Goal: Task Accomplishment & Management: Use online tool/utility

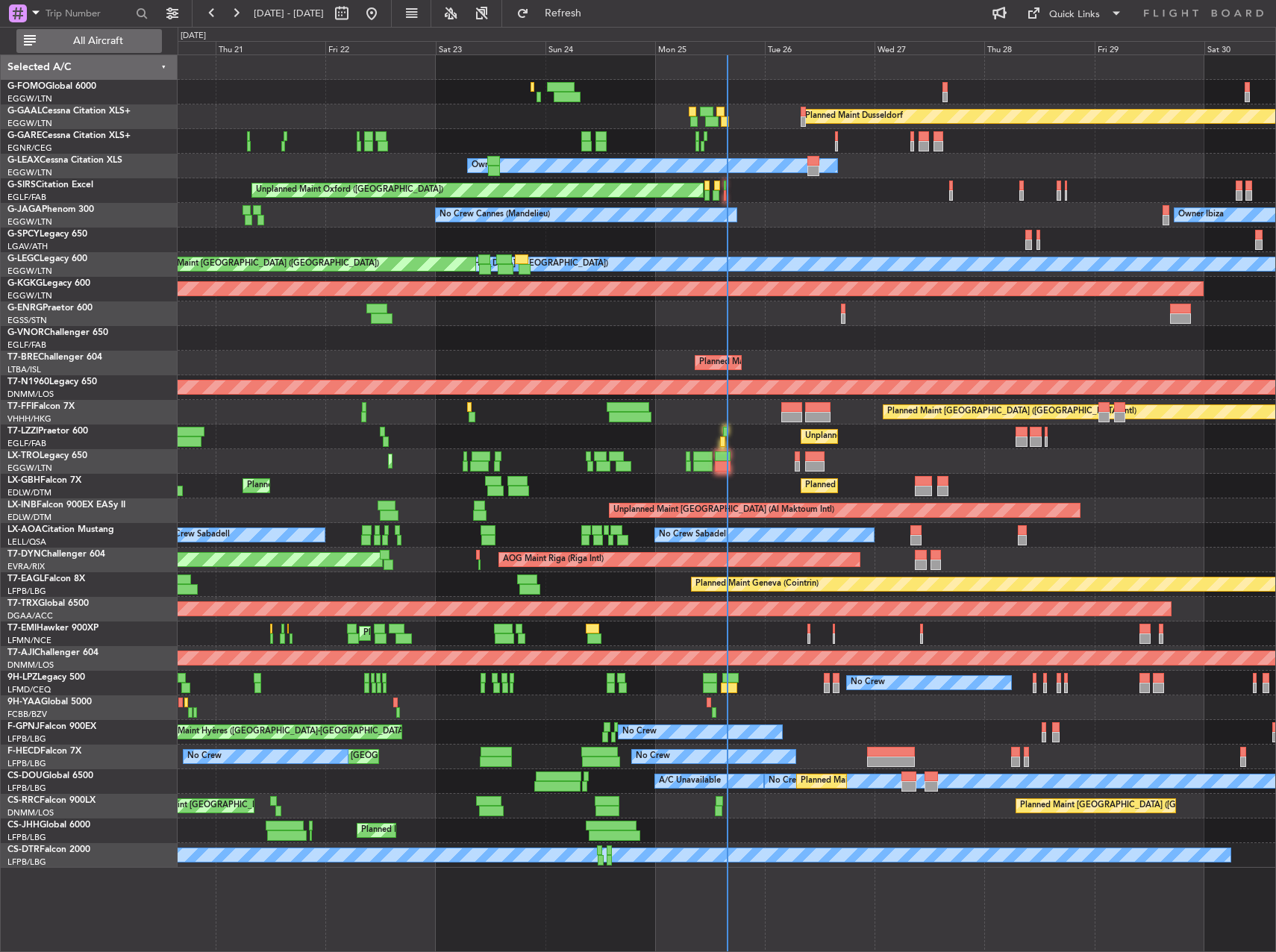
click at [134, 45] on span "All Aircraft" at bounding box center [98, 40] width 119 height 10
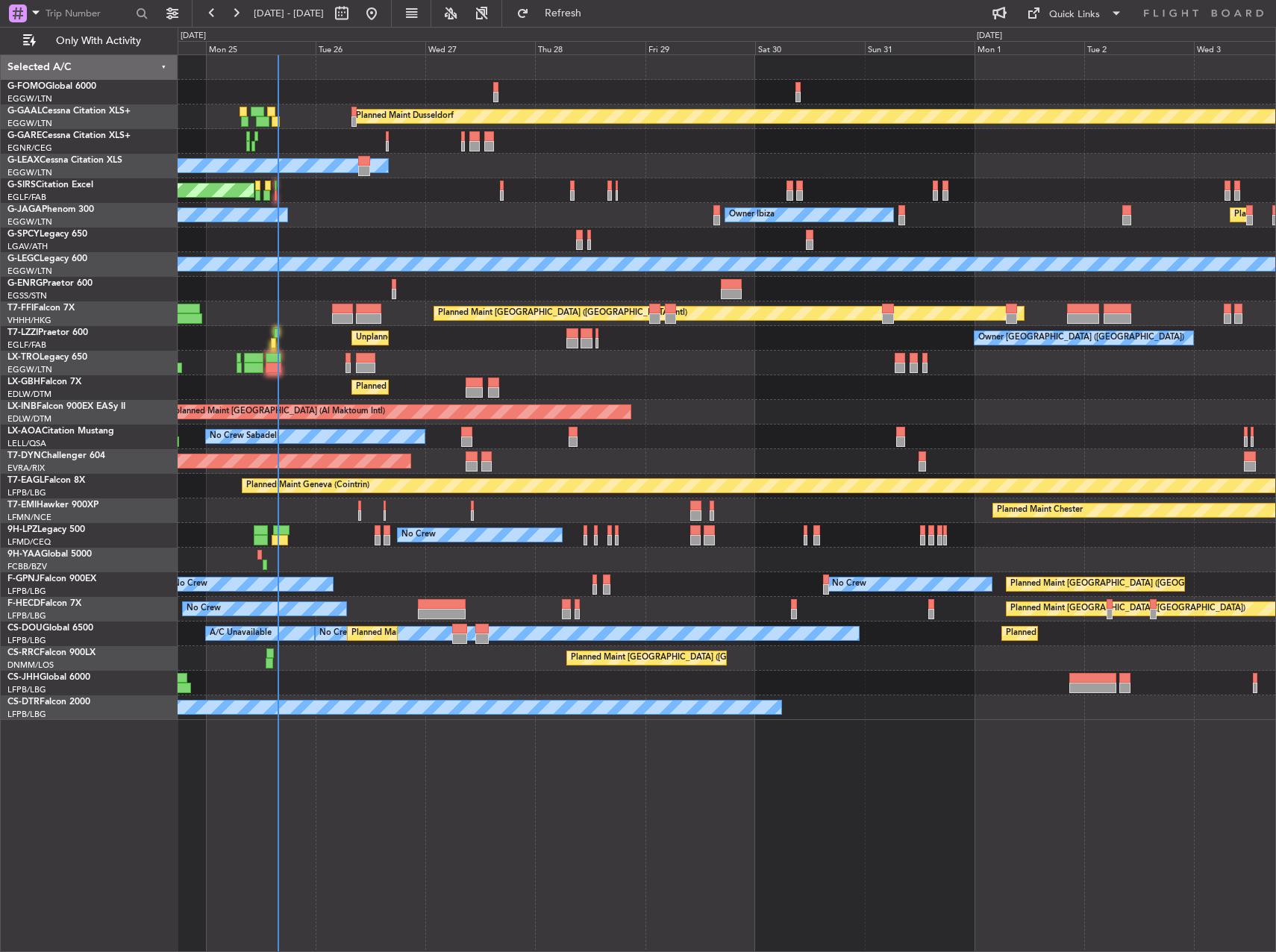
click at [694, 336] on div "Planned Maint Dusseldorf Owner Unplanned Maint [GEOGRAPHIC_DATA] ([GEOGRAPHIC_D…" at bounding box center [726, 388] width 1098 height 665
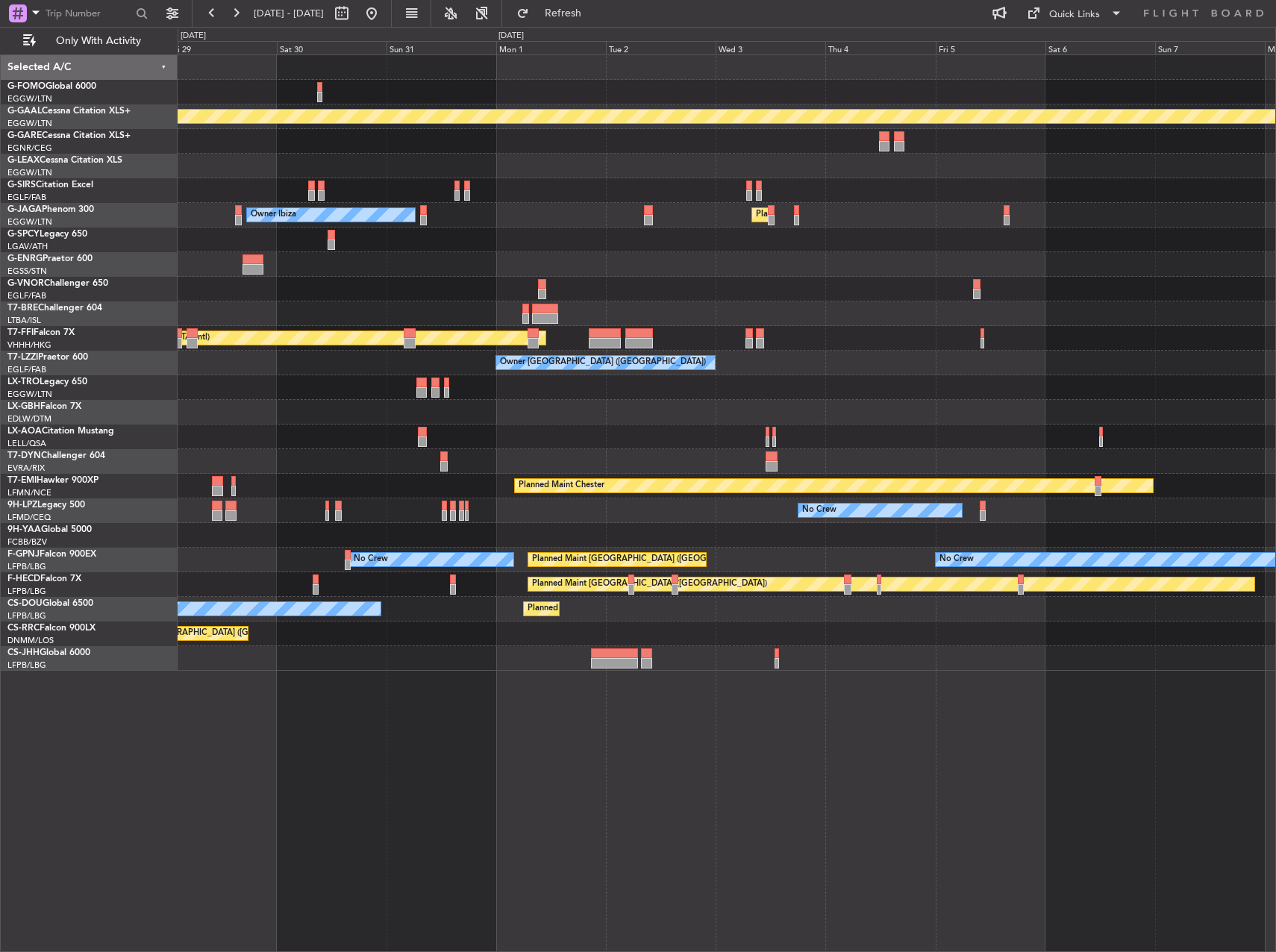
click at [298, 612] on div "Planned Maint Dusseldorf Owner Owner Ibiza Planned Maint [GEOGRAPHIC_DATA] ([GE…" at bounding box center [726, 363] width 1098 height 616
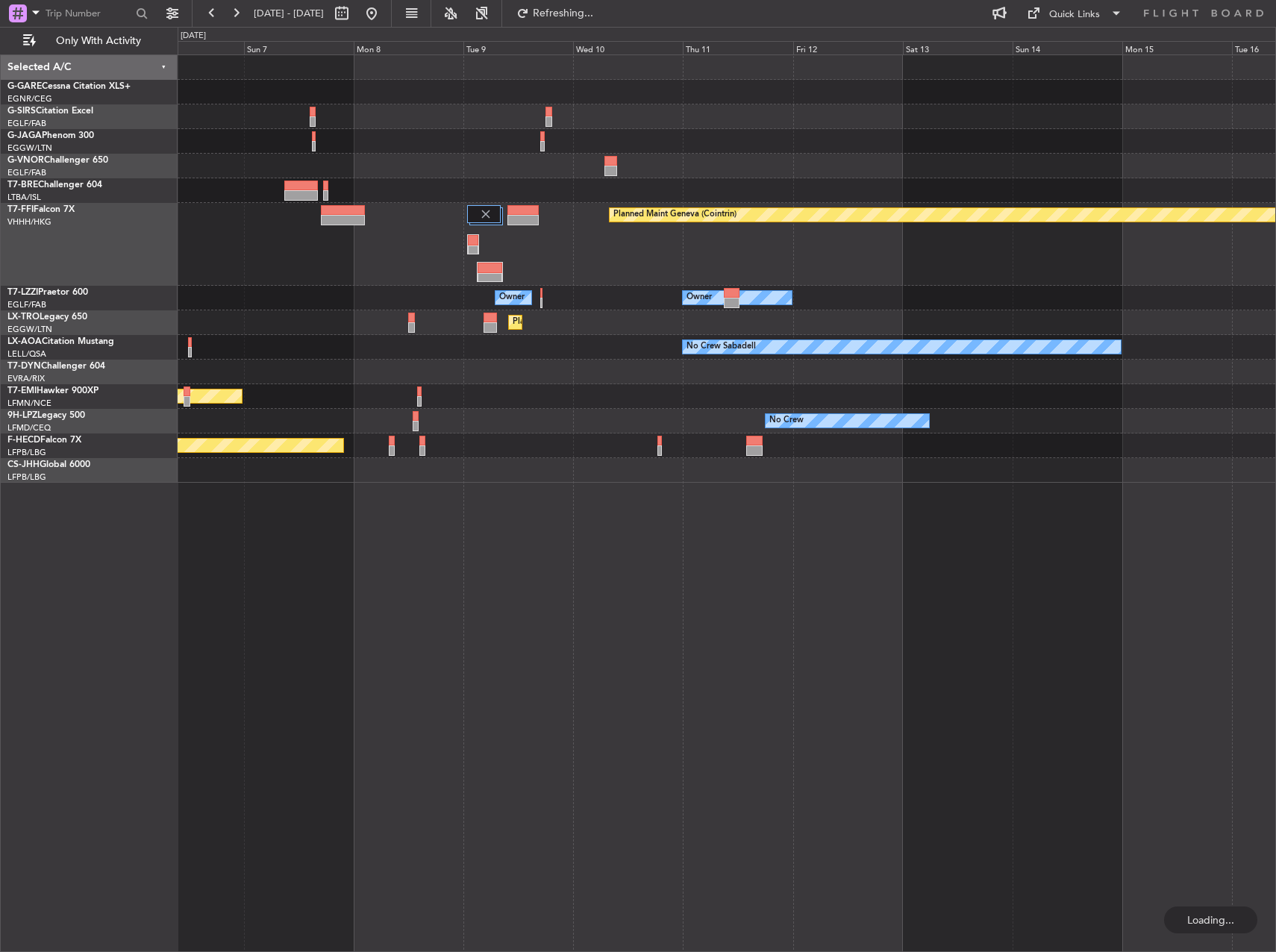
click at [70, 612] on div "Planned Maint Geneva (Cointrin) Owner Owner Planned [GEOGRAPHIC_DATA] No Crew S…" at bounding box center [638, 490] width 1276 height 926
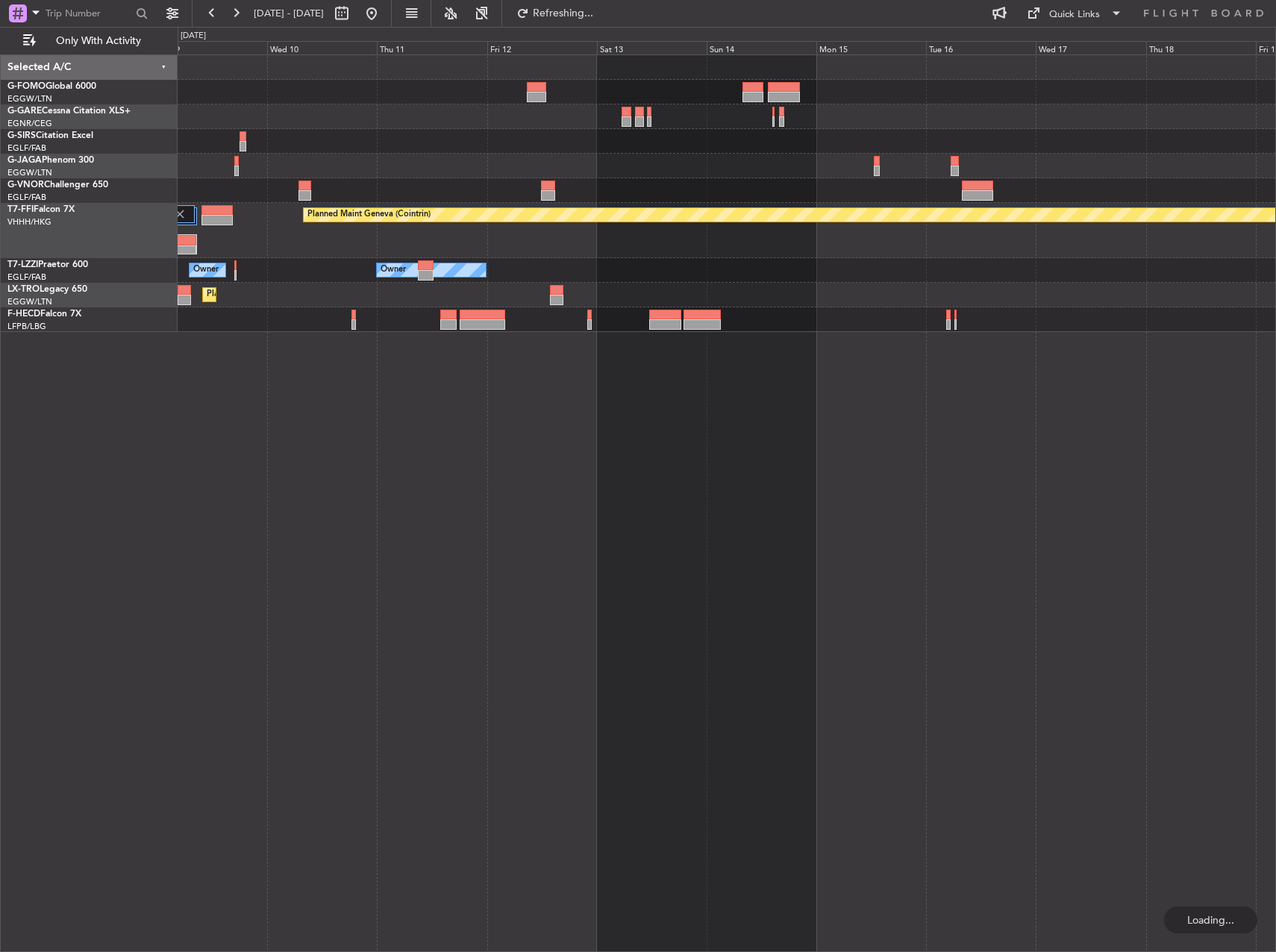
click at [0, 633] on html "[DATE] - [DATE] Refreshing... Quick Links Only With Activity Planned Maint Gene…" at bounding box center [638, 476] width 1276 height 952
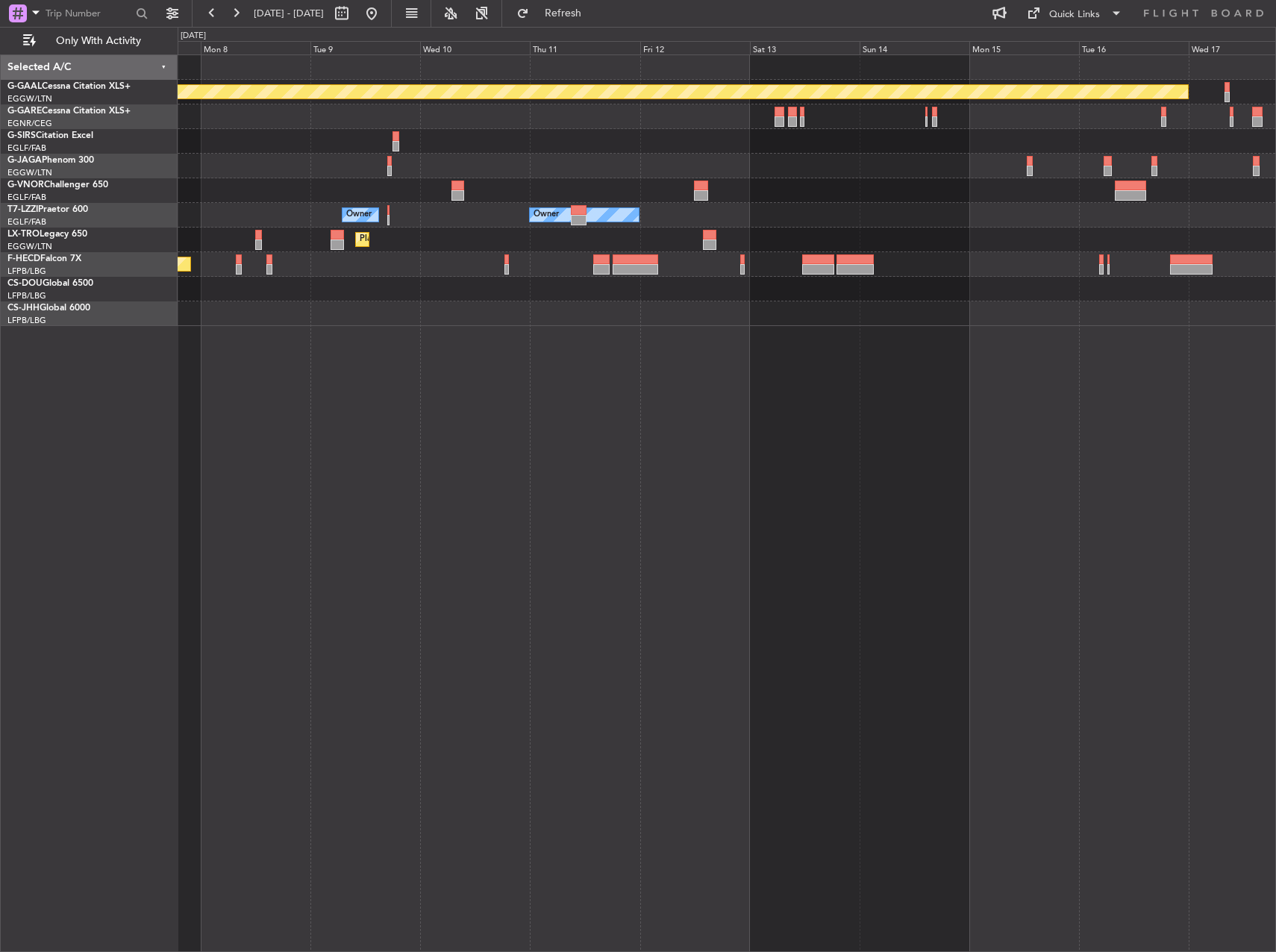
click at [1275, 637] on html "[DATE] - [DATE] Refresh Quick Links Only With Activity Planned [GEOGRAPHIC_DATA…" at bounding box center [638, 476] width 1276 height 952
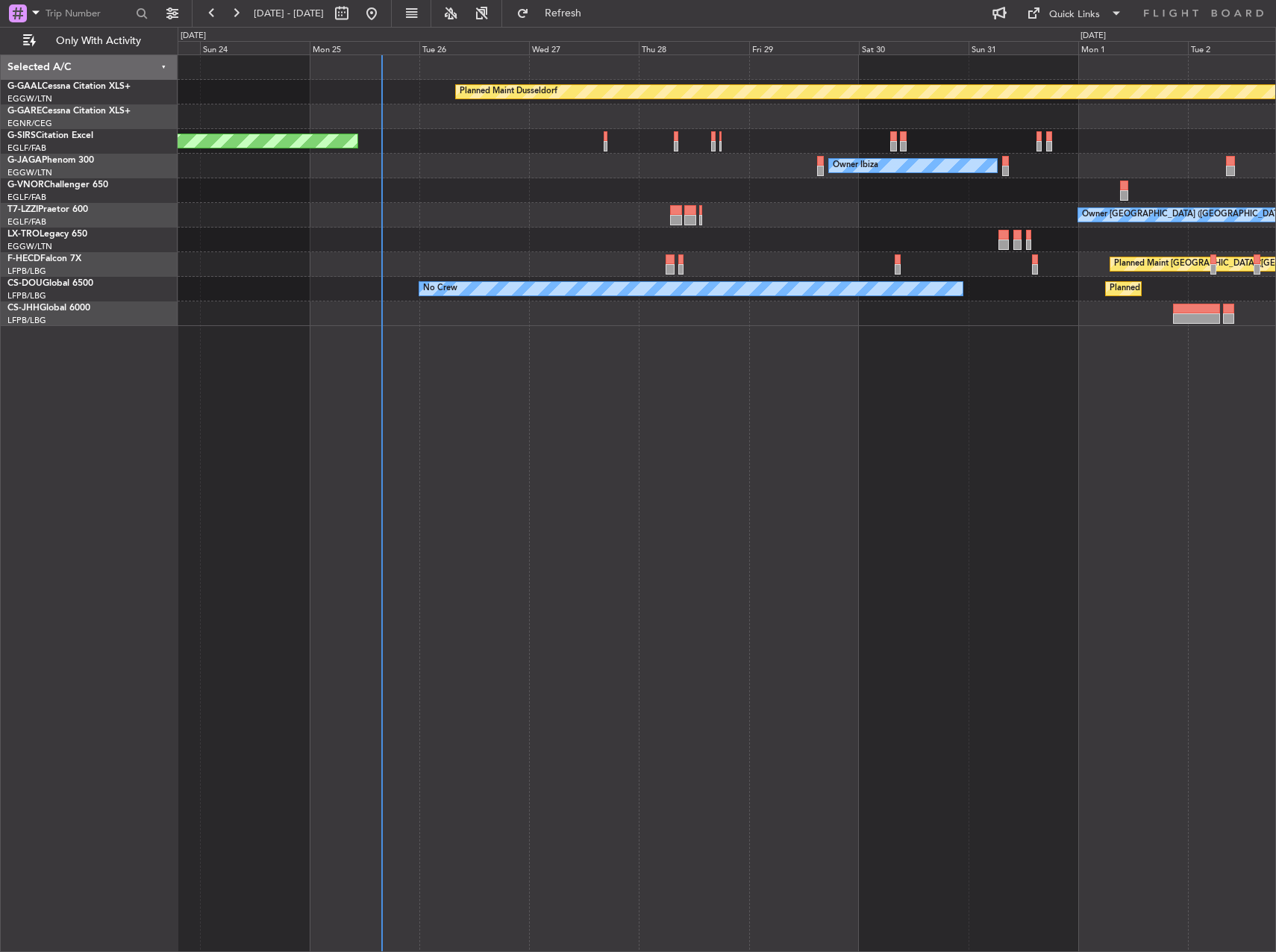
click at [1275, 607] on html "[DATE] - [DATE] Refresh Quick Links Only With Activity Planned [GEOGRAPHIC_DATA…" at bounding box center [638, 476] width 1276 height 952
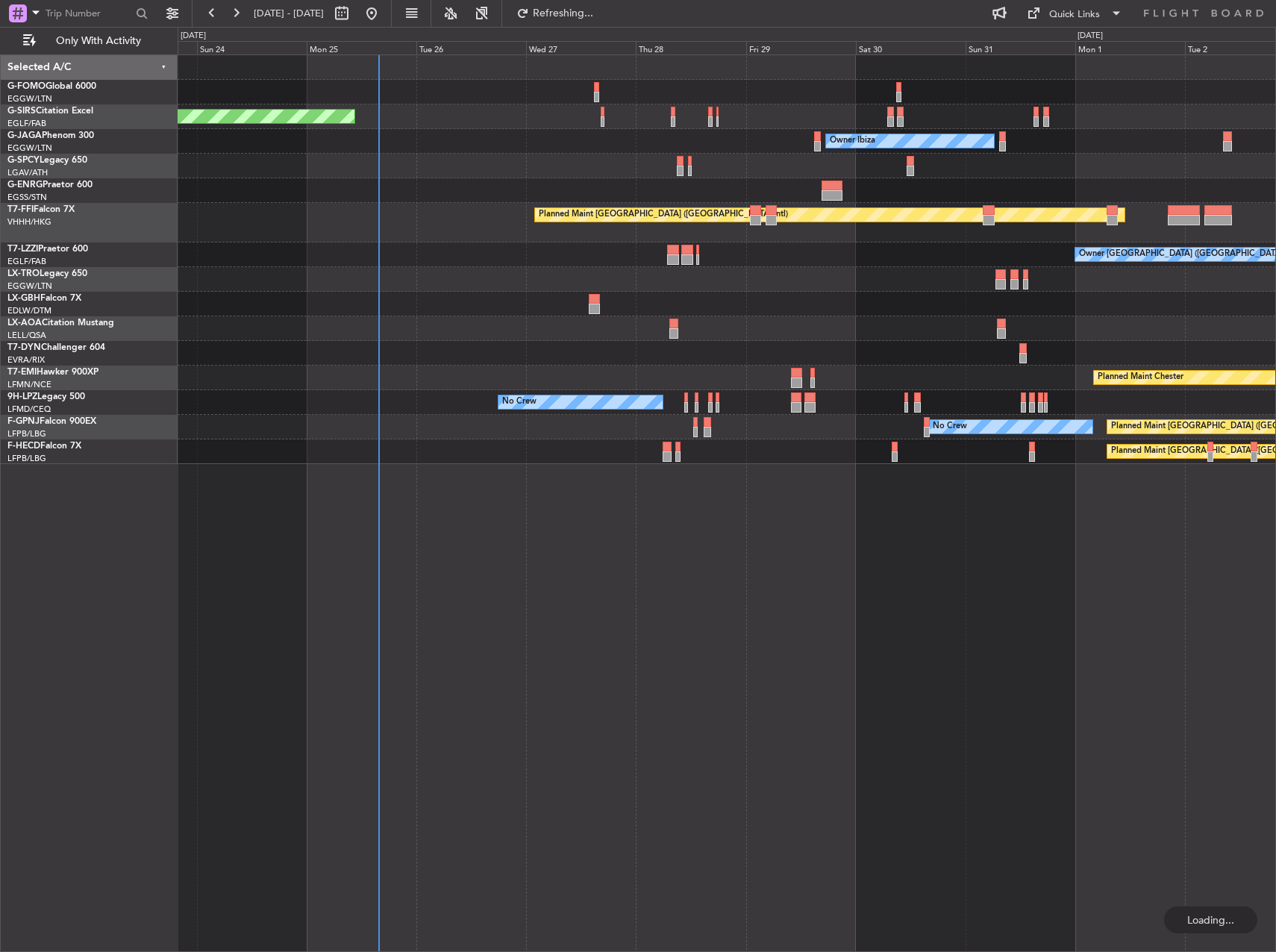
click at [750, 651] on div "Unplanned Maint Oxford ([GEOGRAPHIC_DATA]) Owner Ibiza Planned Maint [GEOGRAPHI…" at bounding box center [726, 503] width 1098 height 898
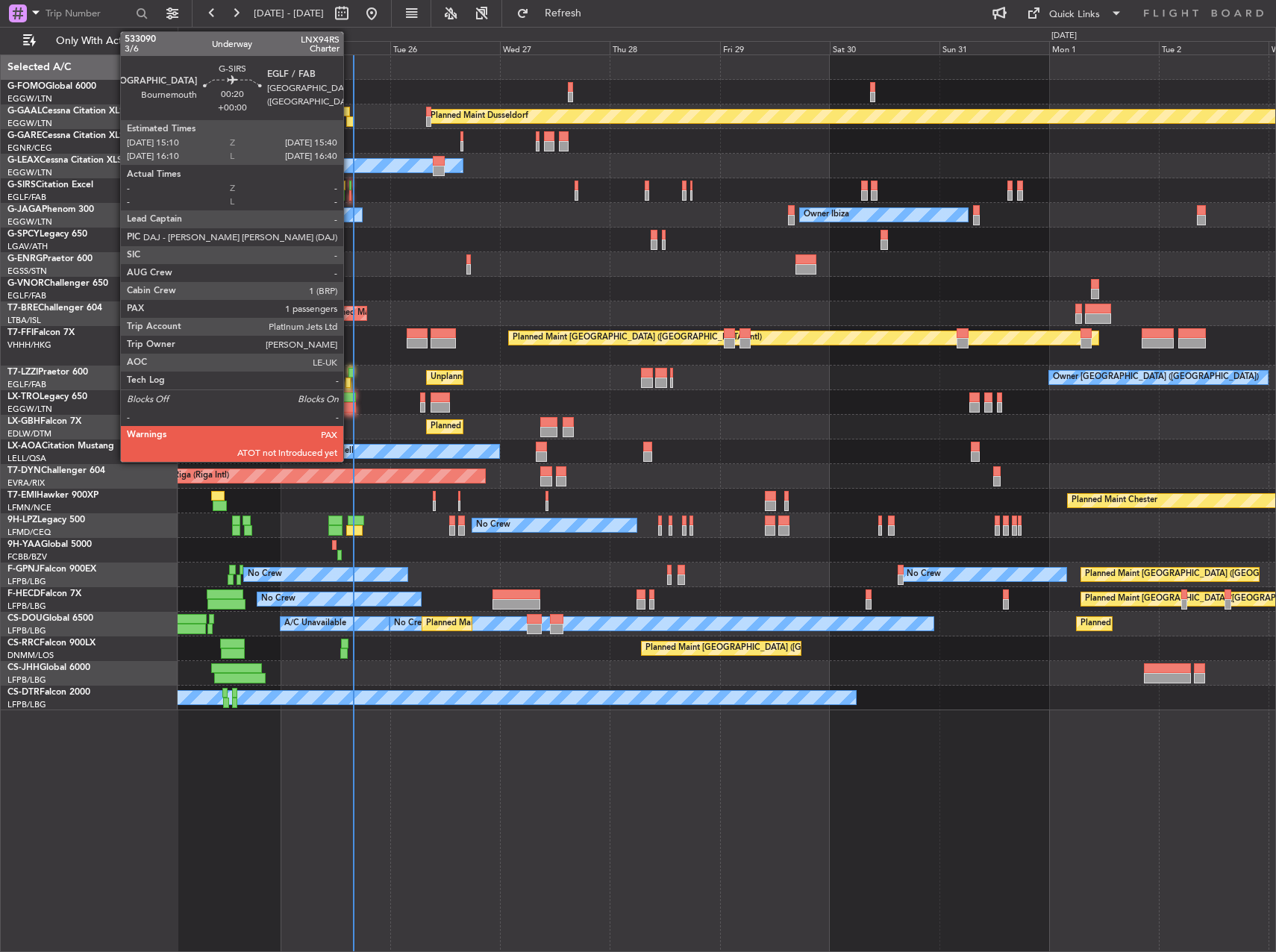
click at [350, 189] on div at bounding box center [350, 185] width 3 height 10
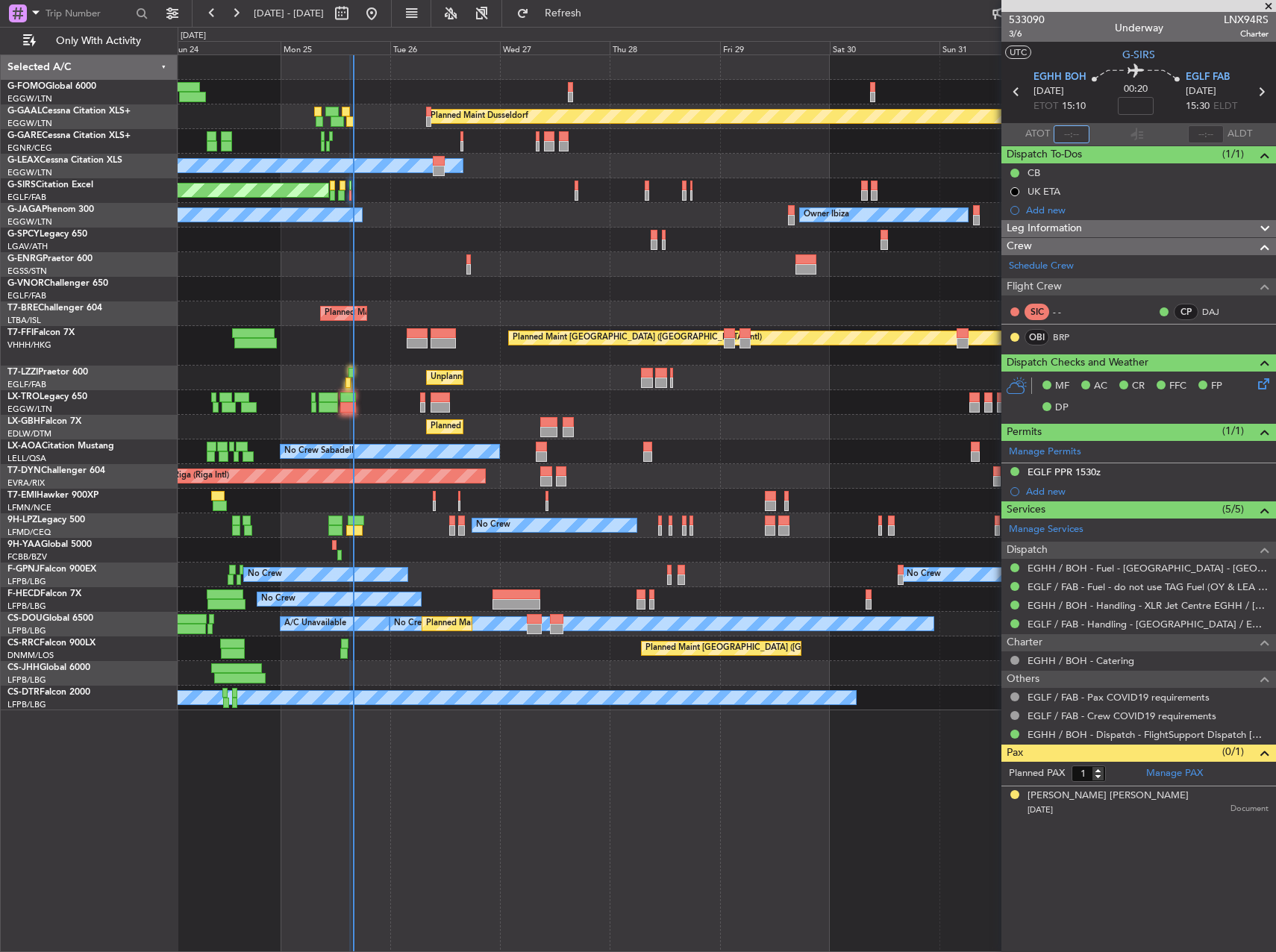
click at [1073, 134] on input "text" at bounding box center [1071, 134] width 36 height 18
type input "15:16"
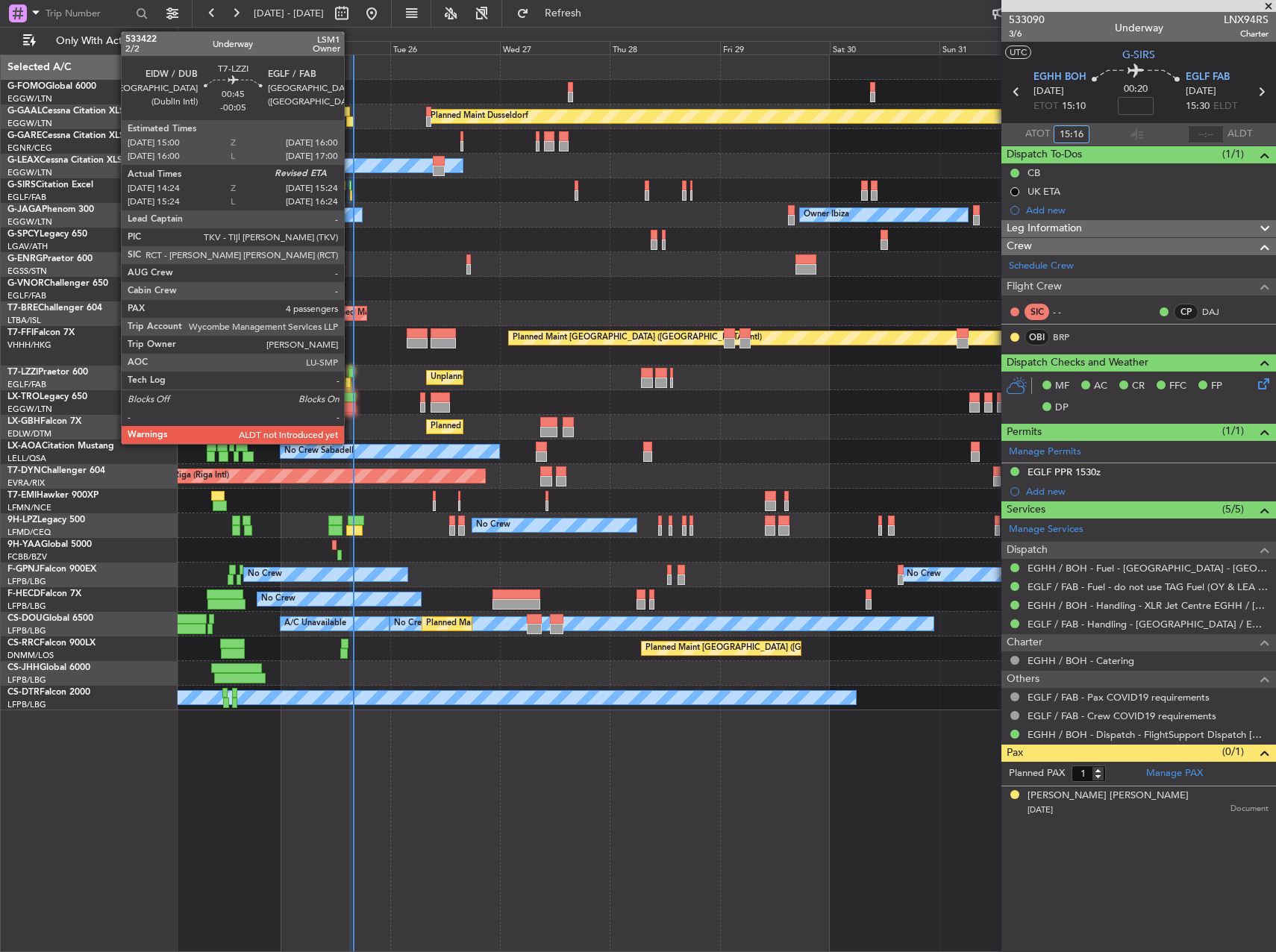
click at [350, 375] on div at bounding box center [350, 373] width 5 height 10
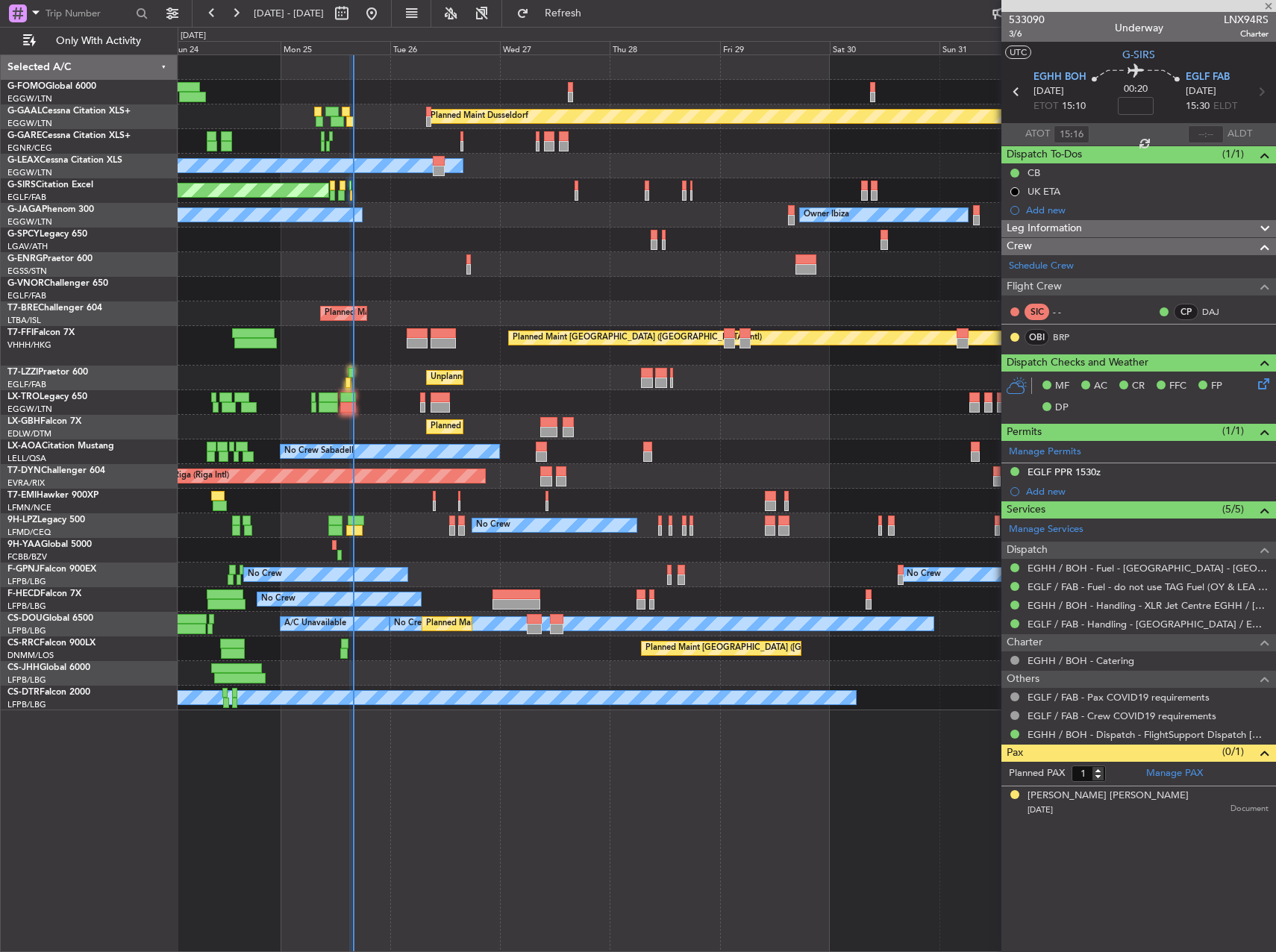
type input "-00:05"
type input "14:34"
type input "4"
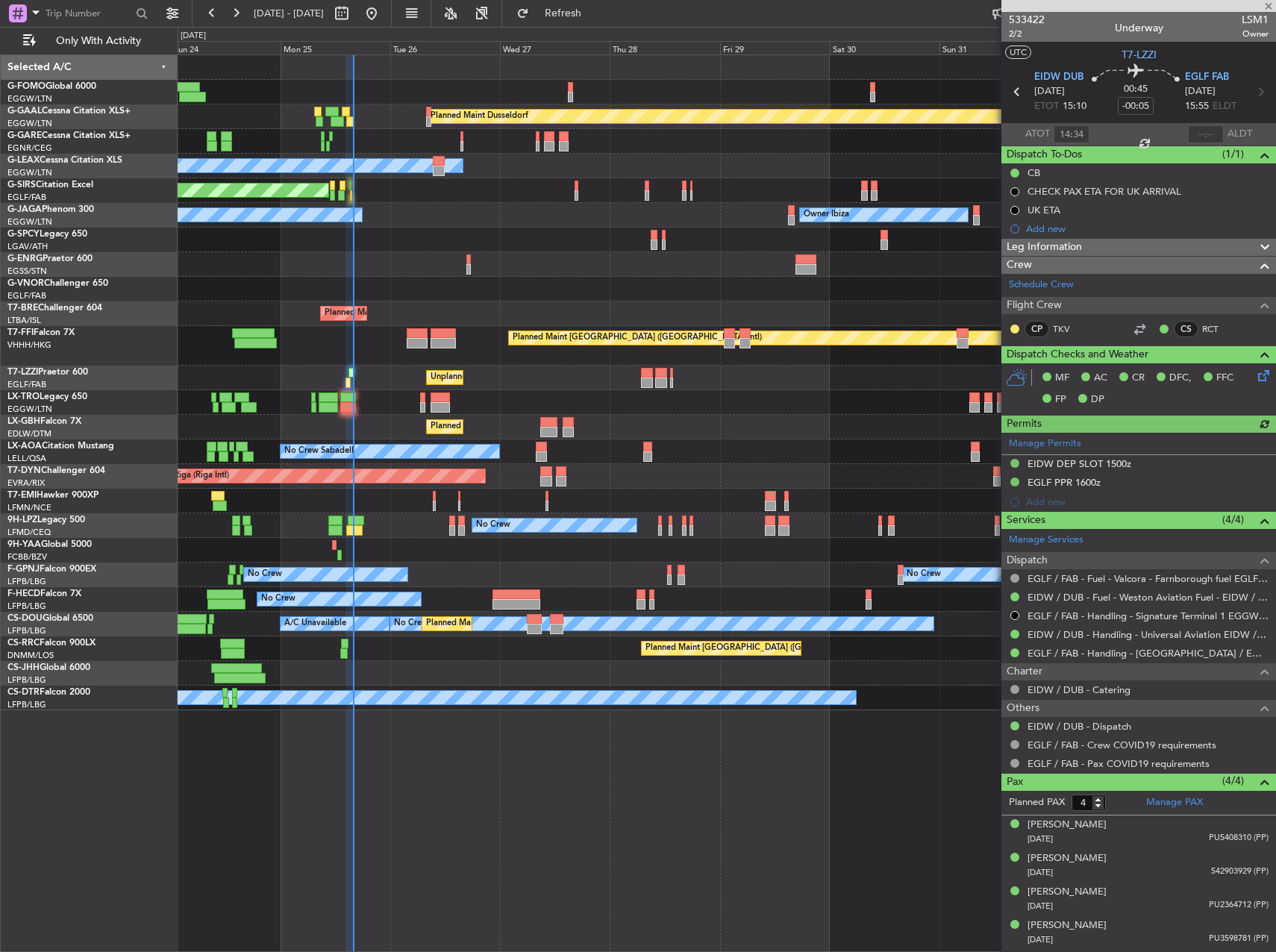
click at [1207, 133] on div at bounding box center [1205, 134] width 36 height 18
click at [1205, 138] on div at bounding box center [1205, 134] width 36 height 18
click at [1212, 132] on input "text" at bounding box center [1205, 134] width 36 height 18
type input "15:21"
click at [353, 195] on div "Unplanned Maint Oxford ([GEOGRAPHIC_DATA])" at bounding box center [726, 191] width 1098 height 25
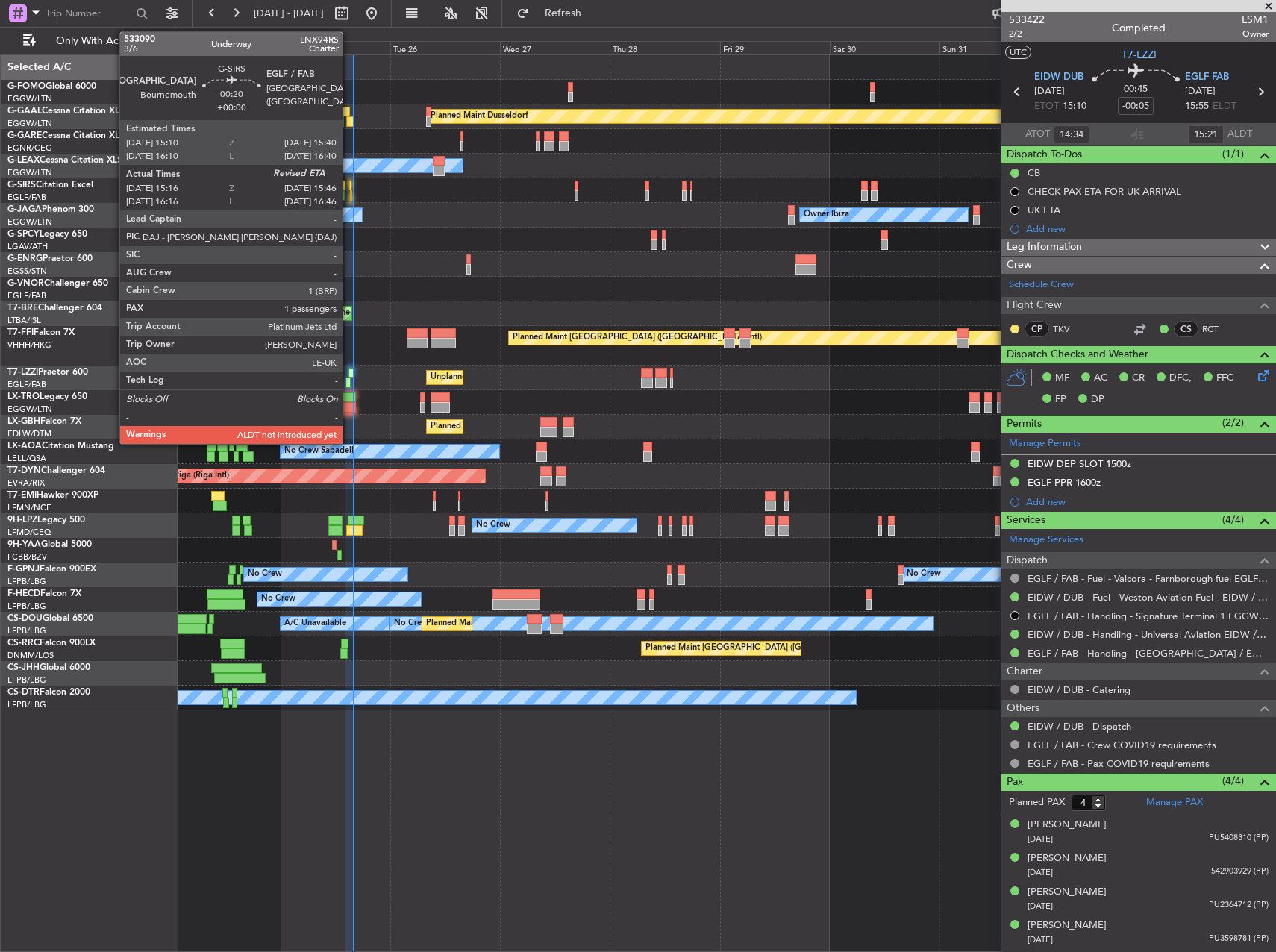
click at [350, 195] on div at bounding box center [351, 195] width 3 height 10
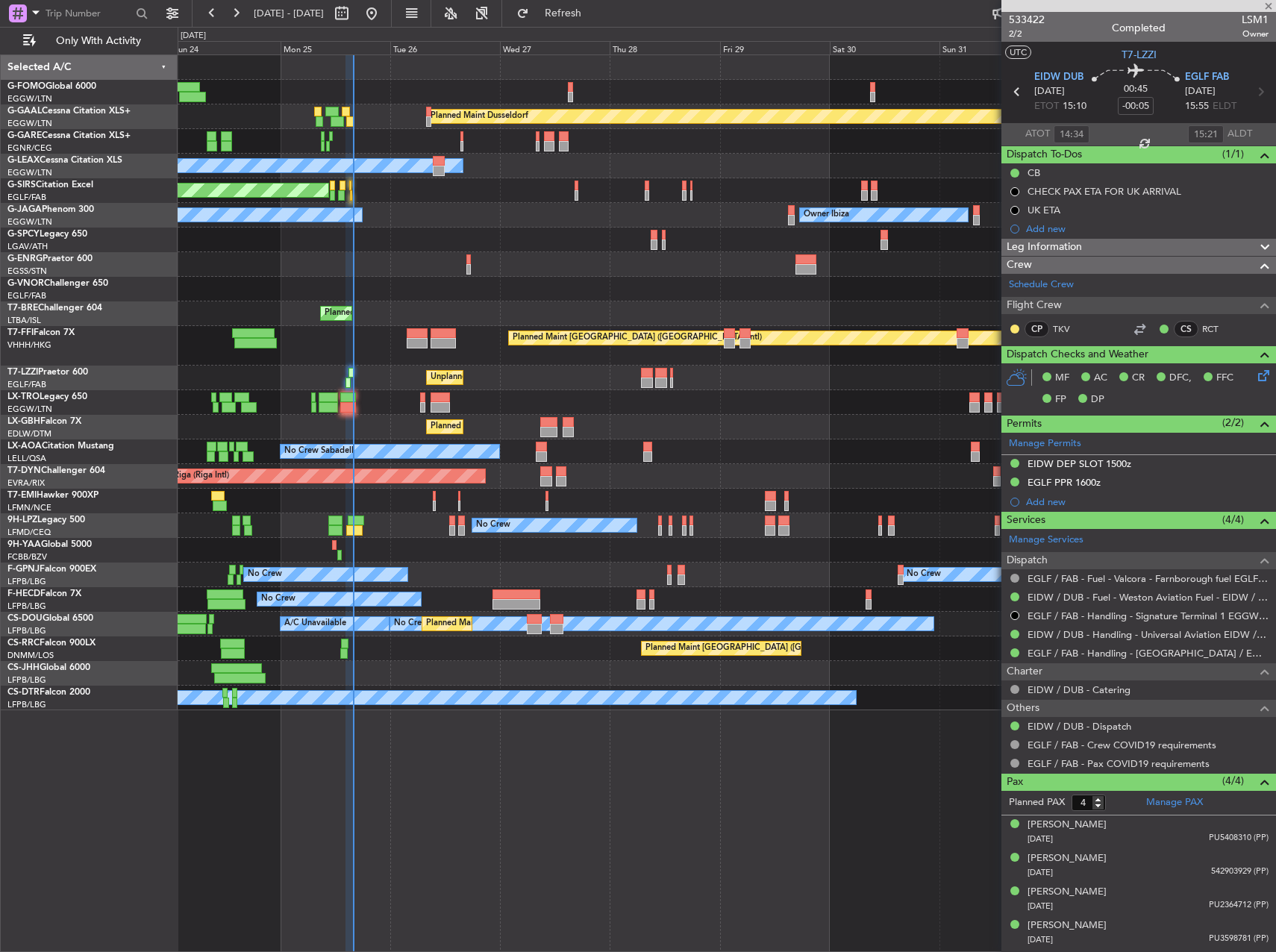
type input "15:16"
type input "1"
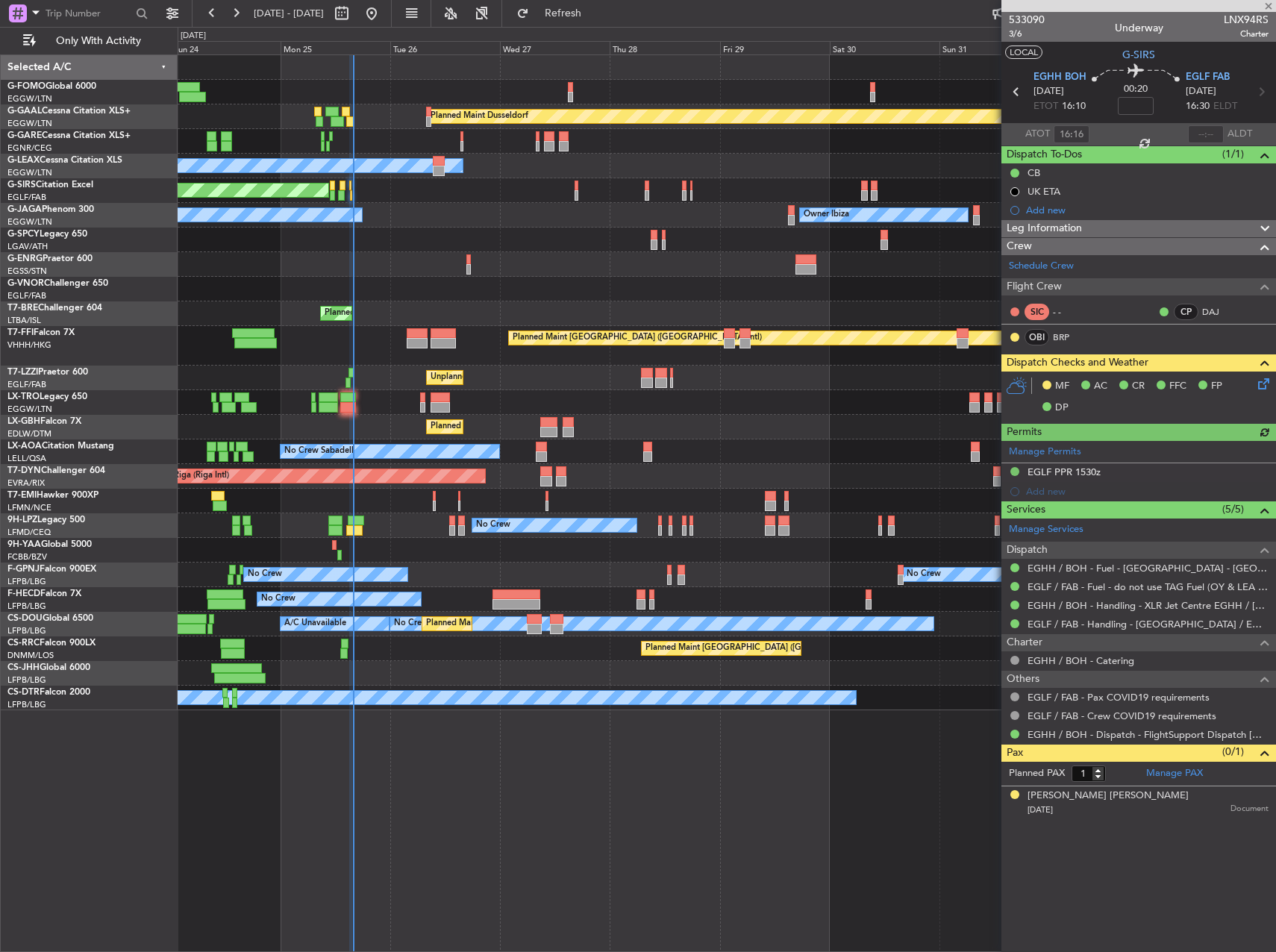
type input "15:16"
click at [1212, 133] on input "text" at bounding box center [1205, 134] width 36 height 18
type input "15:41"
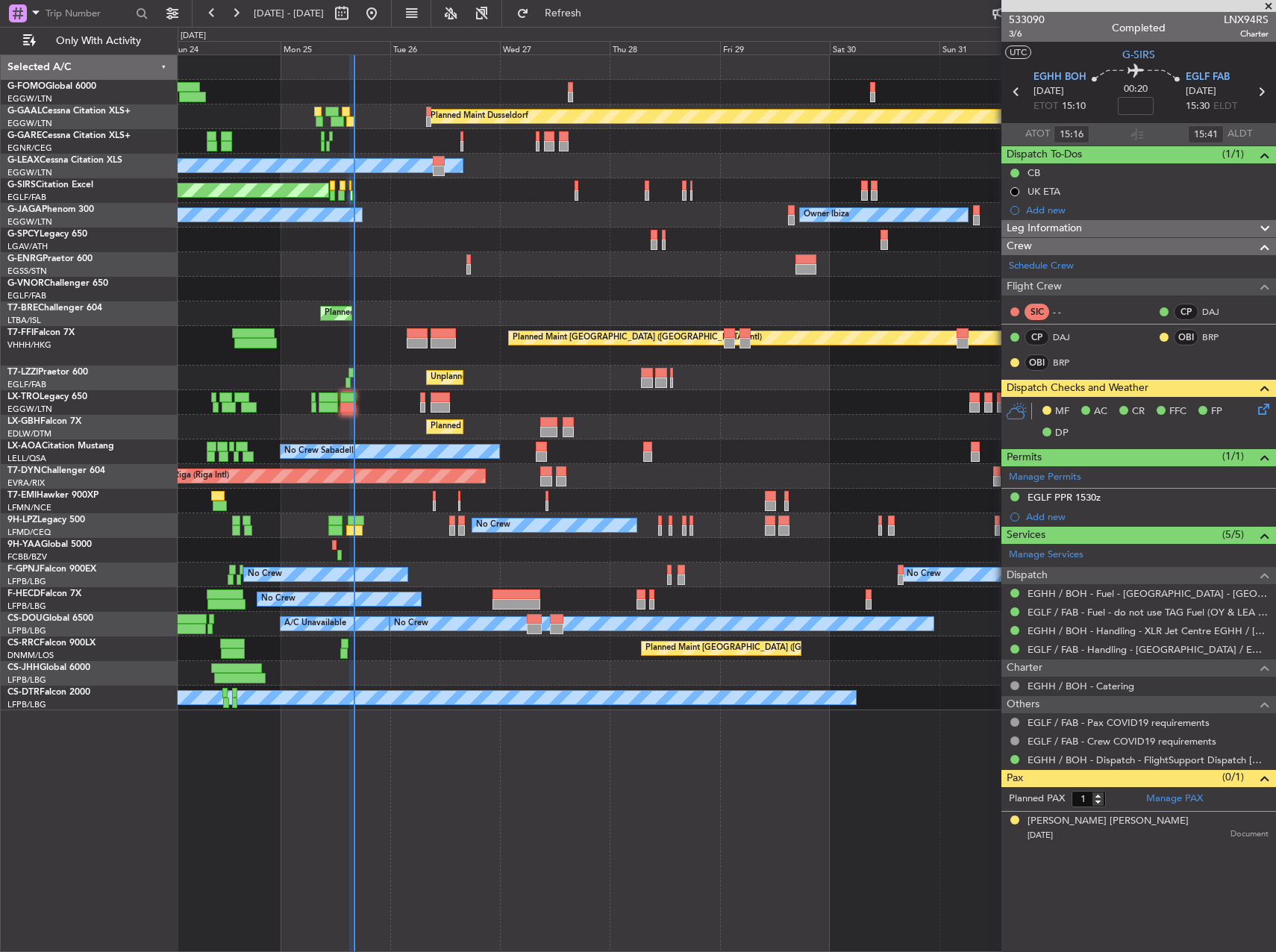
click at [354, 117] on div at bounding box center [350, 121] width 9 height 10
type input "+00:30"
type input "14:33"
type input "4"
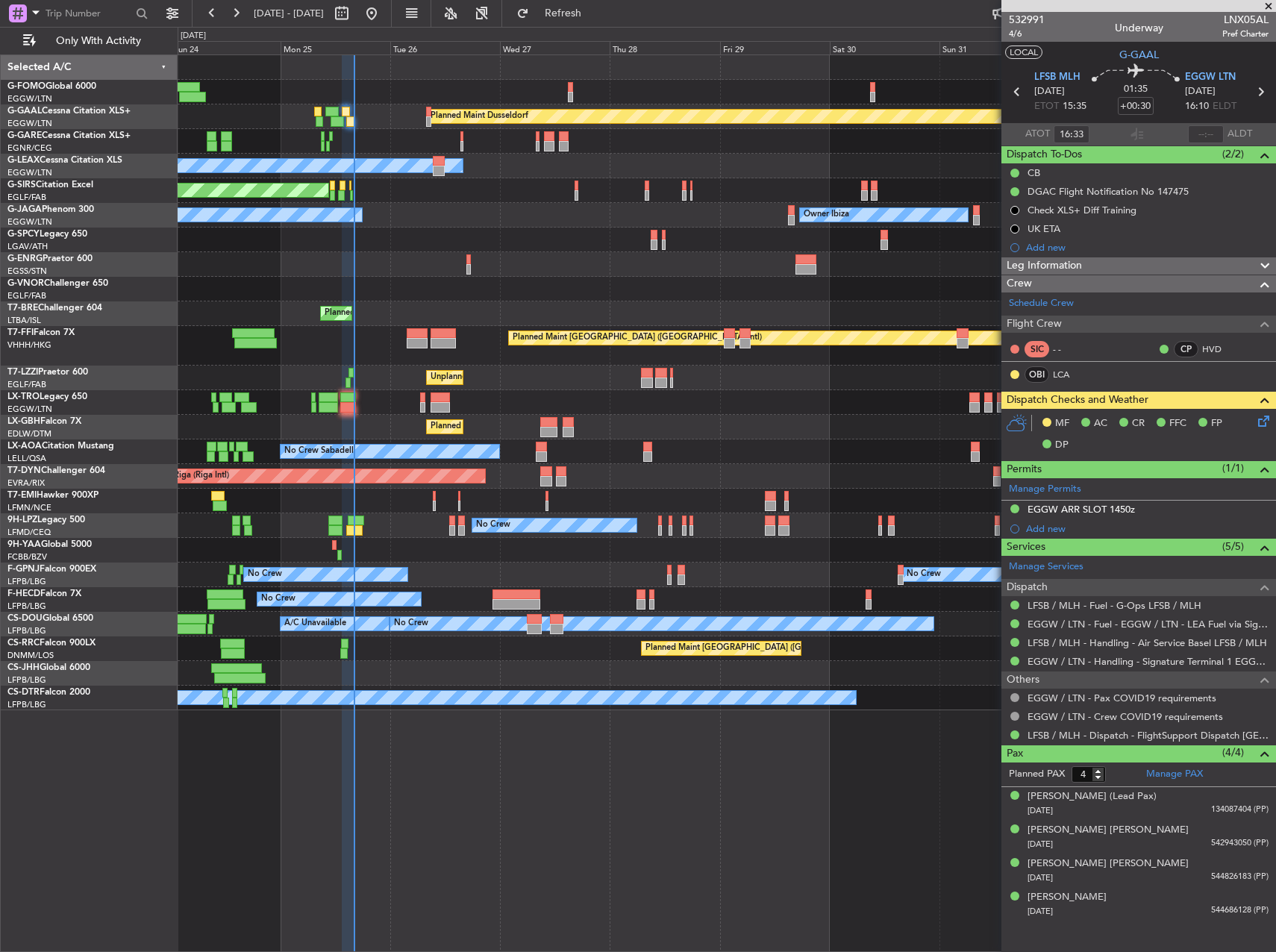
type input "14:33"
click at [1210, 134] on input "text" at bounding box center [1205, 134] width 36 height 18
type input "15:59"
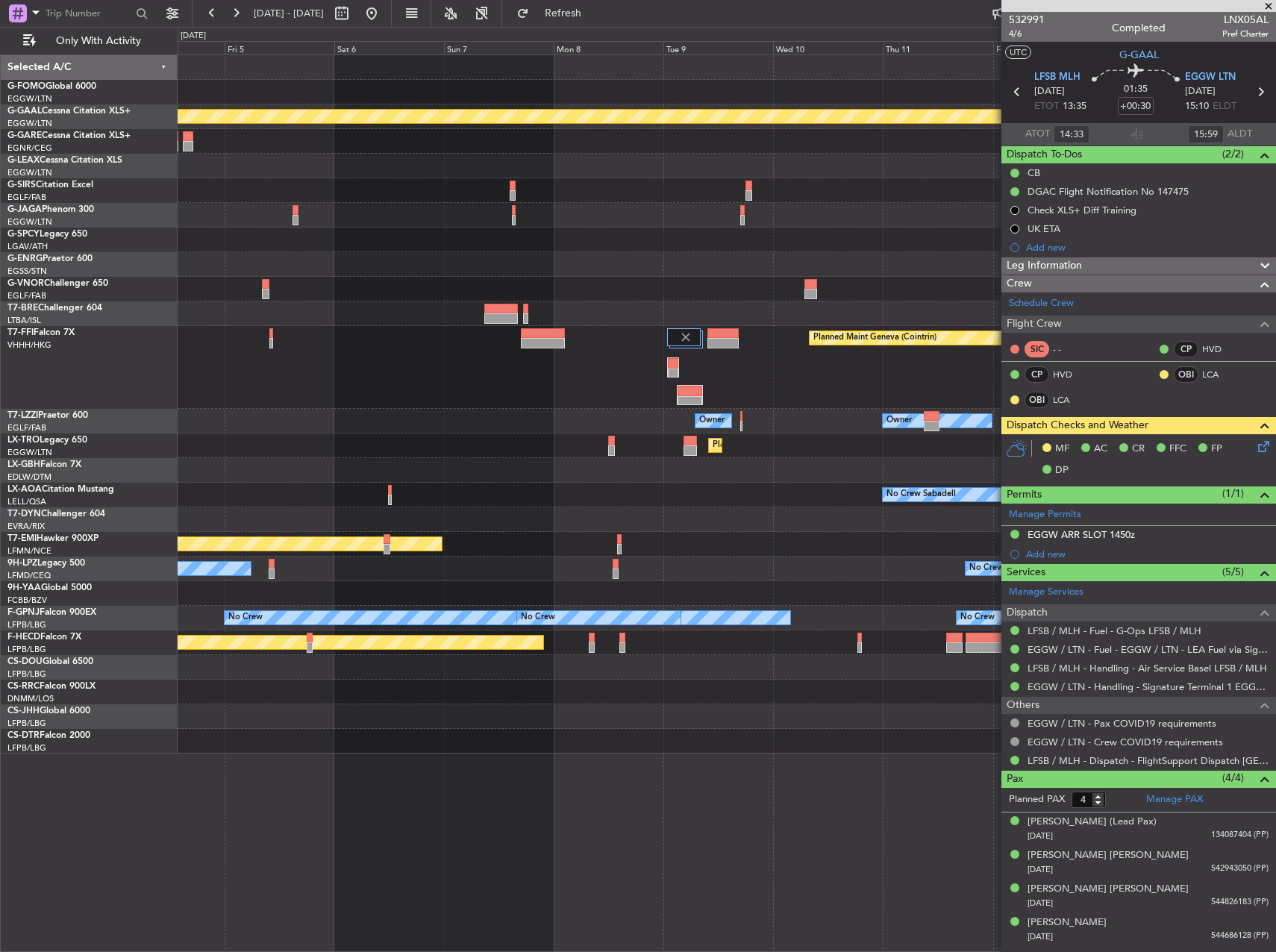
click at [0, 241] on html "[DATE] - [DATE] Refresh Quick Links Only With Activity Planned [GEOGRAPHIC_DATA…" at bounding box center [638, 476] width 1276 height 952
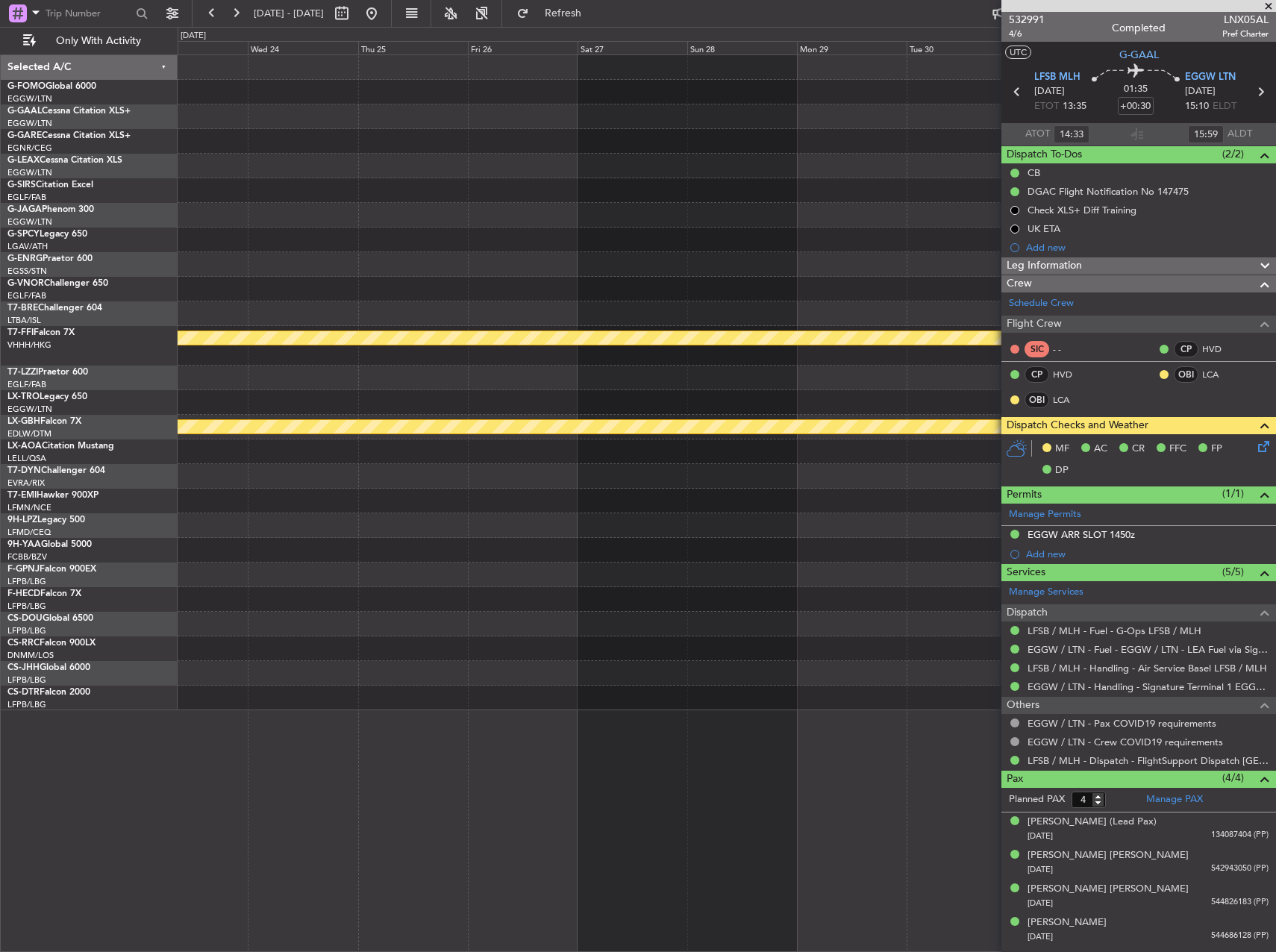
click at [0, 166] on html "[DATE] - [DATE] Refresh Quick Links Only With Activity Planned Maint Geneva ([G…" at bounding box center [638, 476] width 1276 height 952
click at [0, 143] on html "[DATE] - [DATE] Refresh Quick Links Only With Activity Planned Maint Geneva ([G…" at bounding box center [638, 476] width 1276 height 952
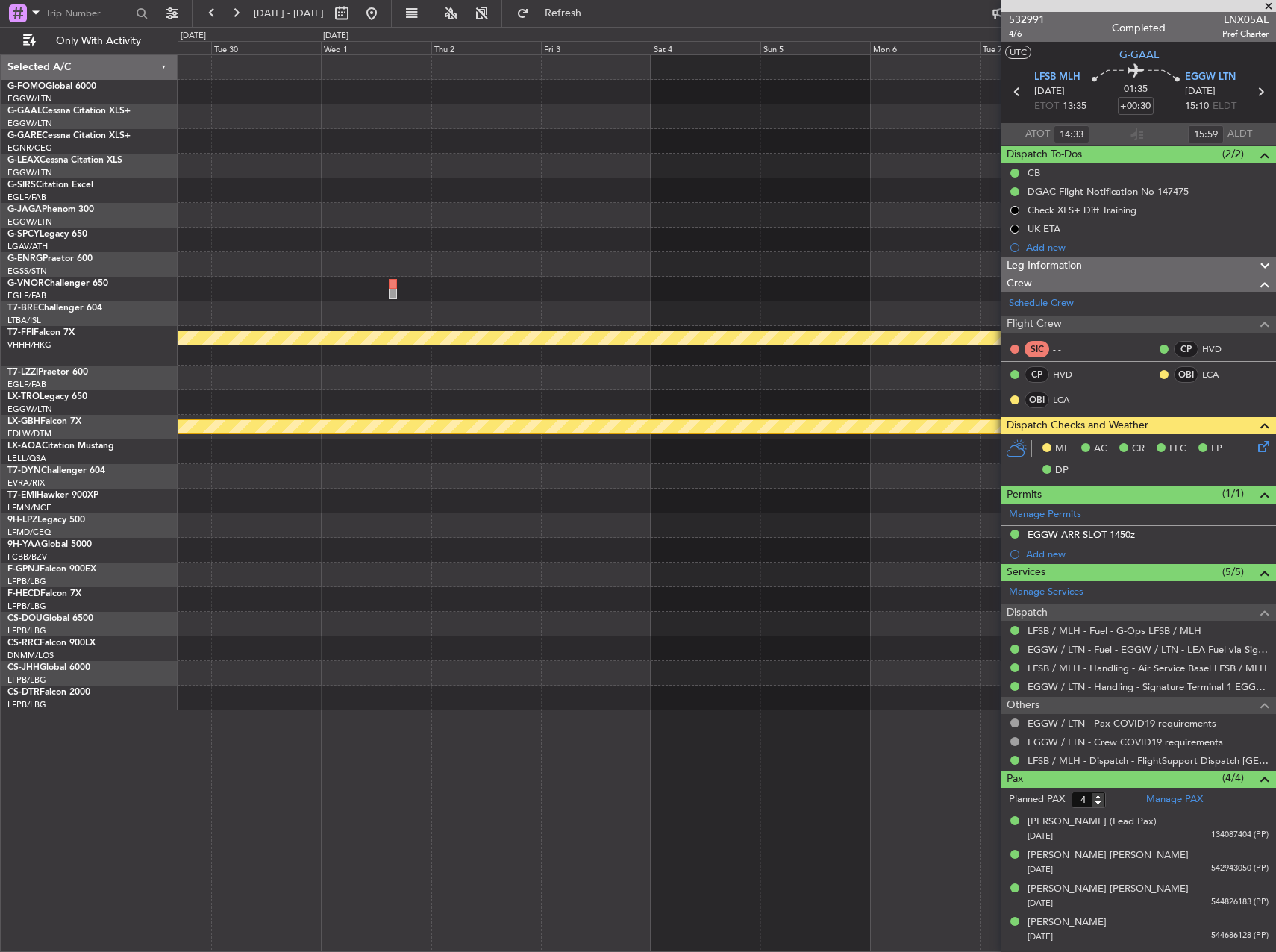
click at [0, 142] on html "[DATE] - [DATE] Refresh Quick Links Only With Activity Planned Maint Geneva ([G…" at bounding box center [638, 476] width 1276 height 952
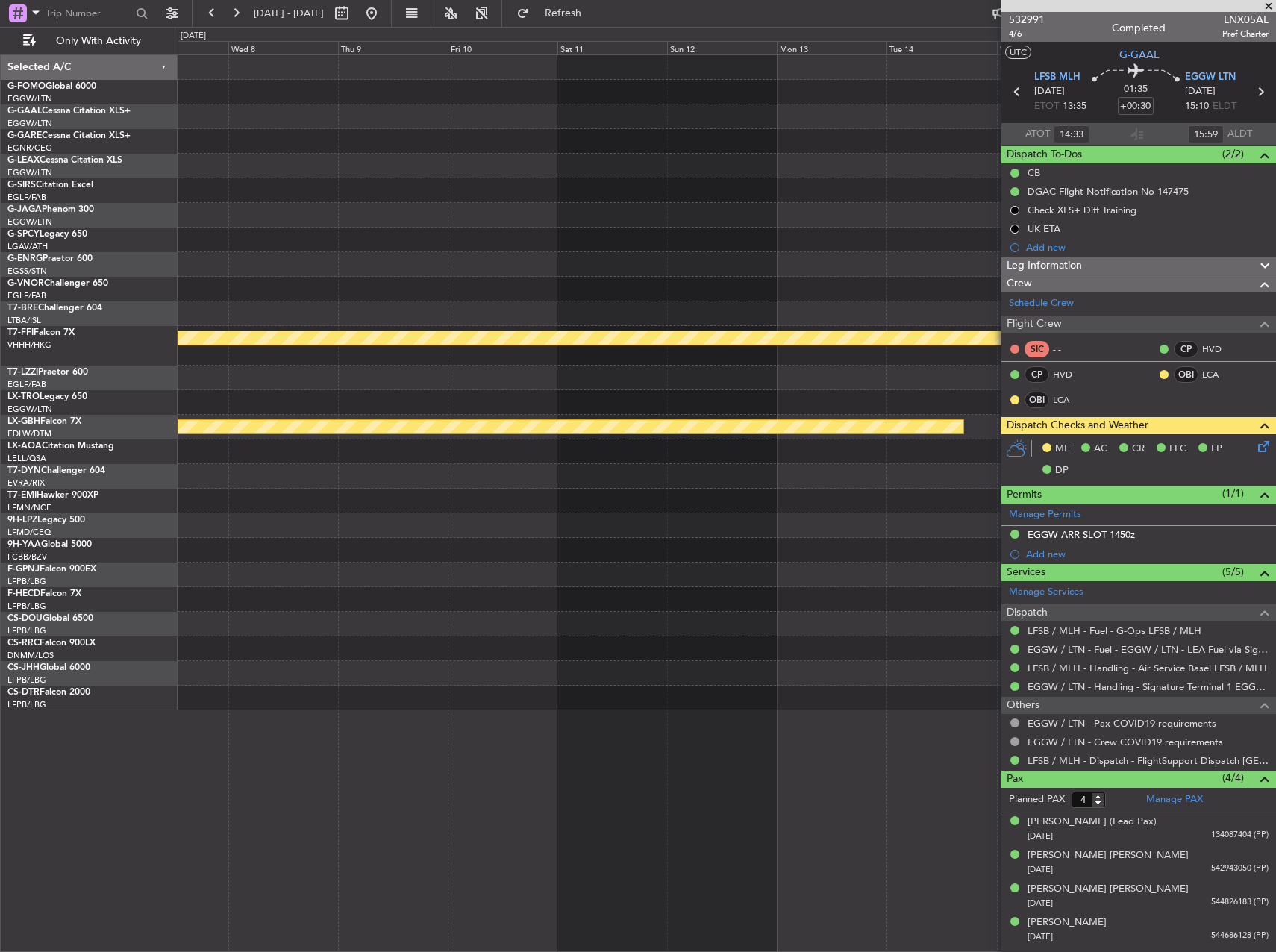
click at [0, 133] on html "[DATE] - [DATE] Refresh Quick Links Only With Activity Planned Maint Geneva ([G…" at bounding box center [638, 476] width 1276 height 952
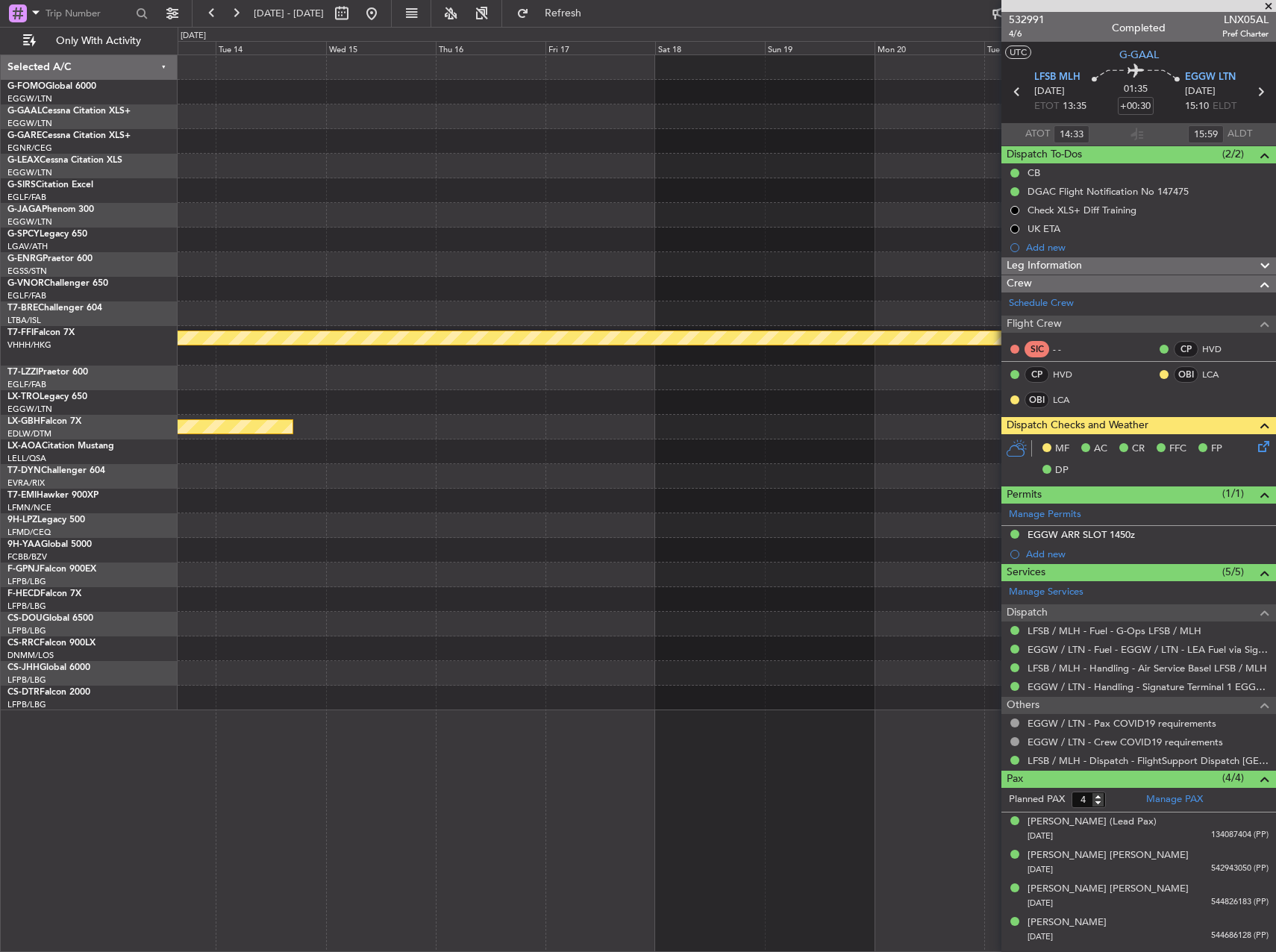
click at [0, 168] on html "[DATE] - [DATE] Refresh Quick Links Only With Activity Planned Maint Geneva ([G…" at bounding box center [638, 476] width 1276 height 952
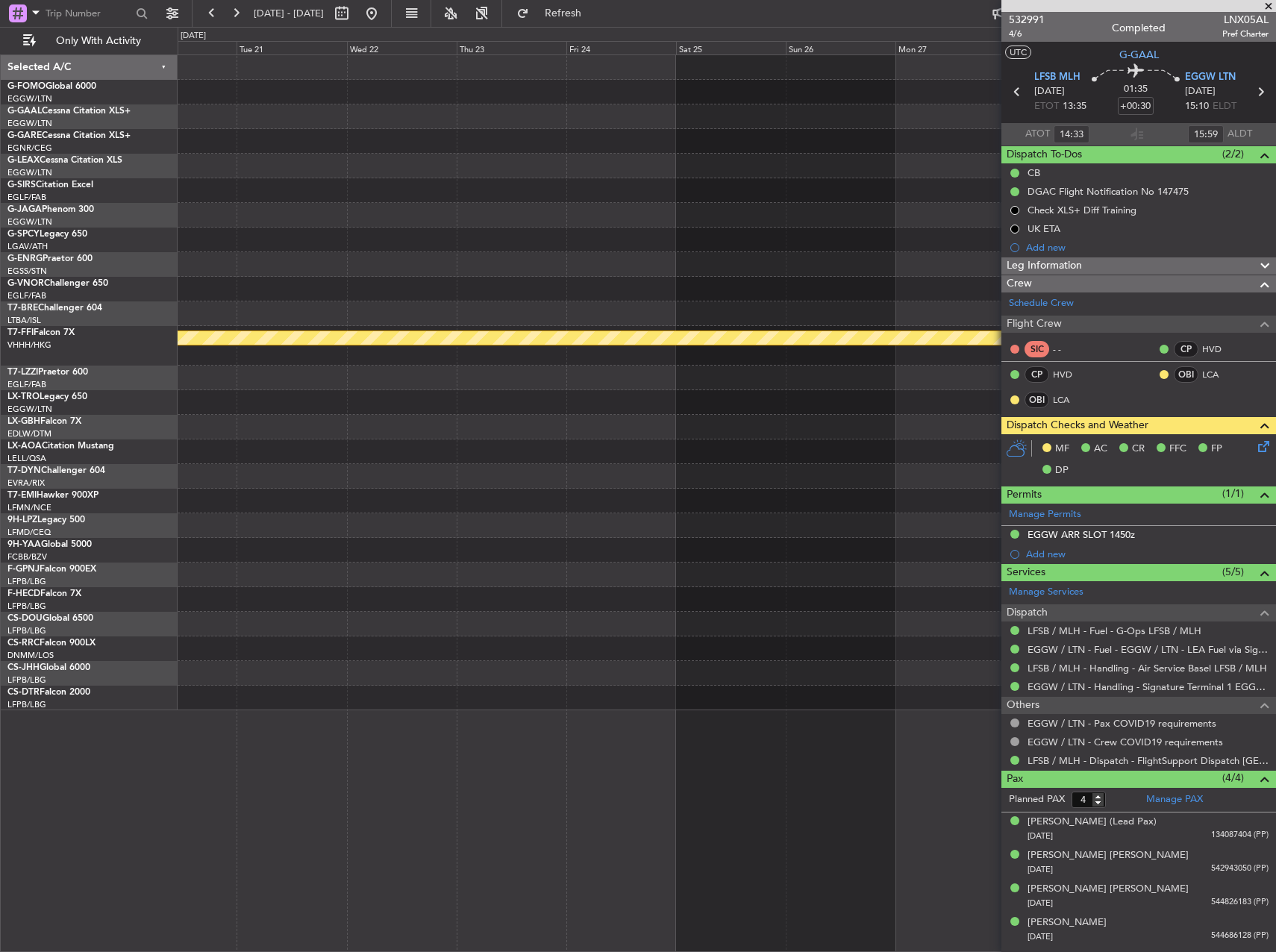
click at [0, 161] on html "[DATE] - [DATE] Refresh Quick Links Only With Activity Planned Maint Geneva ([G…" at bounding box center [638, 476] width 1276 height 952
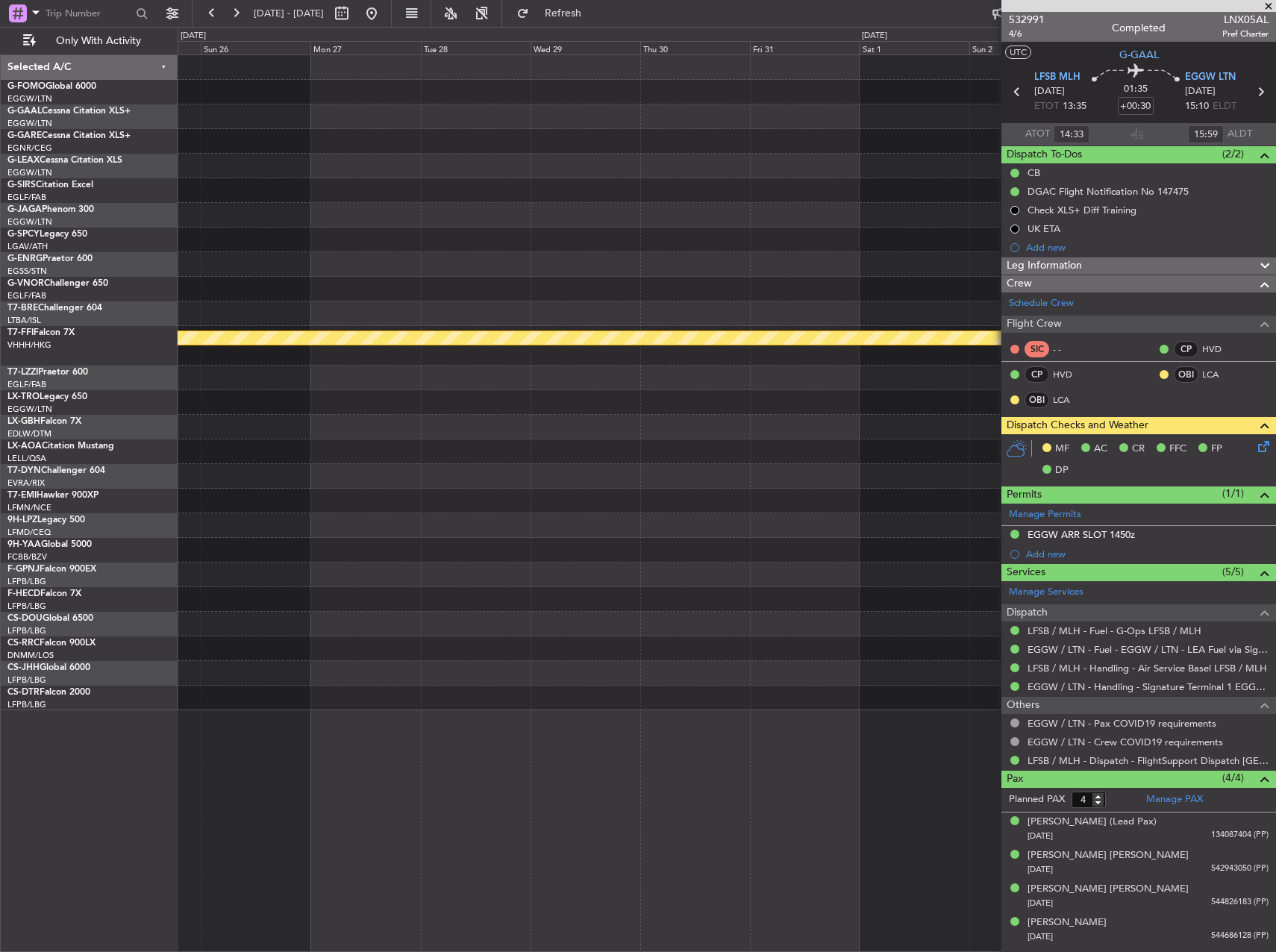
click at [33, 157] on div "Planned Maint Geneva (Cointrin) Selected A/C G-FOMO Global 6000 EGGW/LTN [GEOGR…" at bounding box center [638, 490] width 1276 height 926
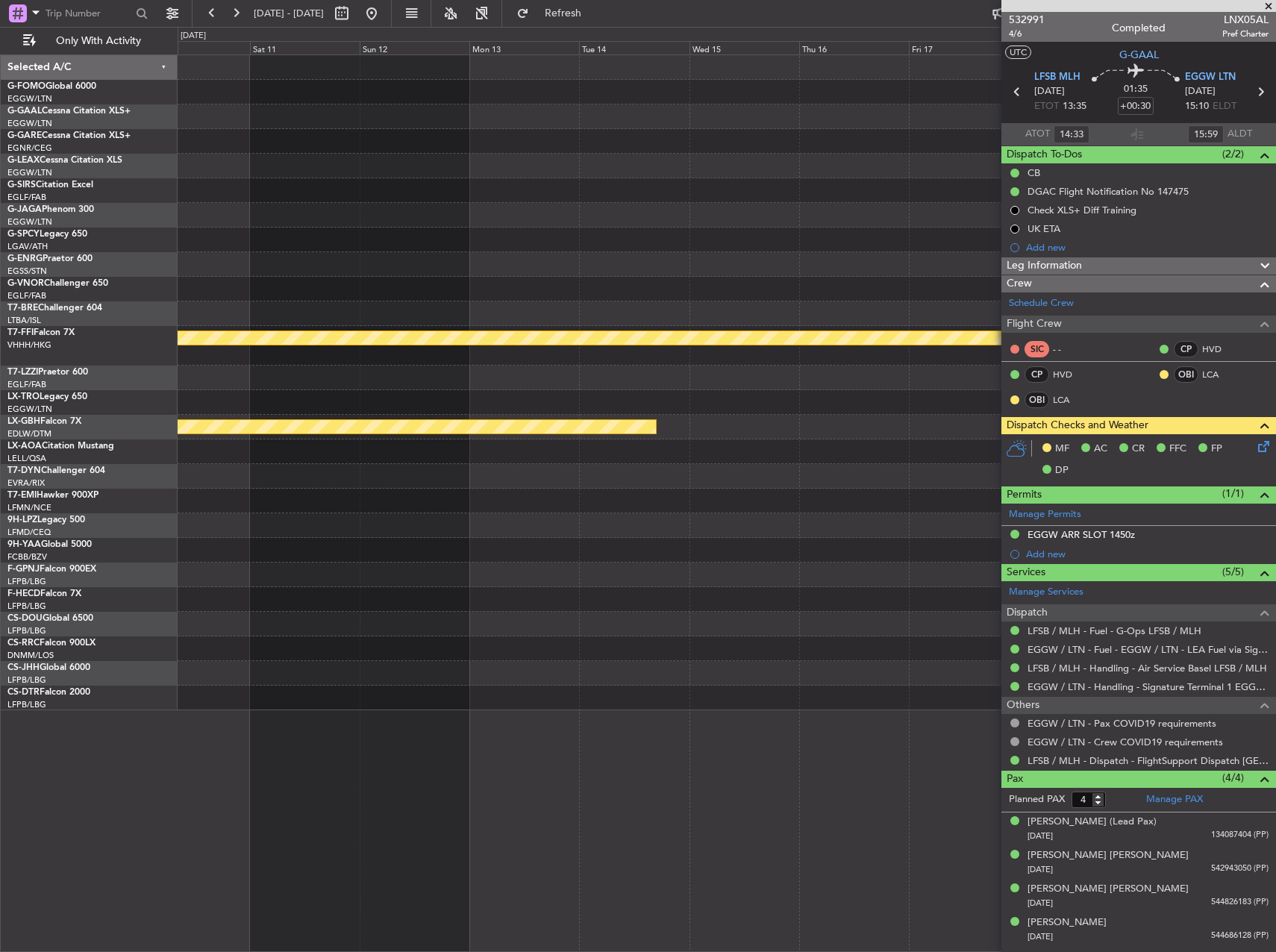
click at [1275, 440] on html "[DATE] - [DATE] Refresh Quick Links Only With Activity Planned Maint Geneva ([G…" at bounding box center [638, 476] width 1276 height 952
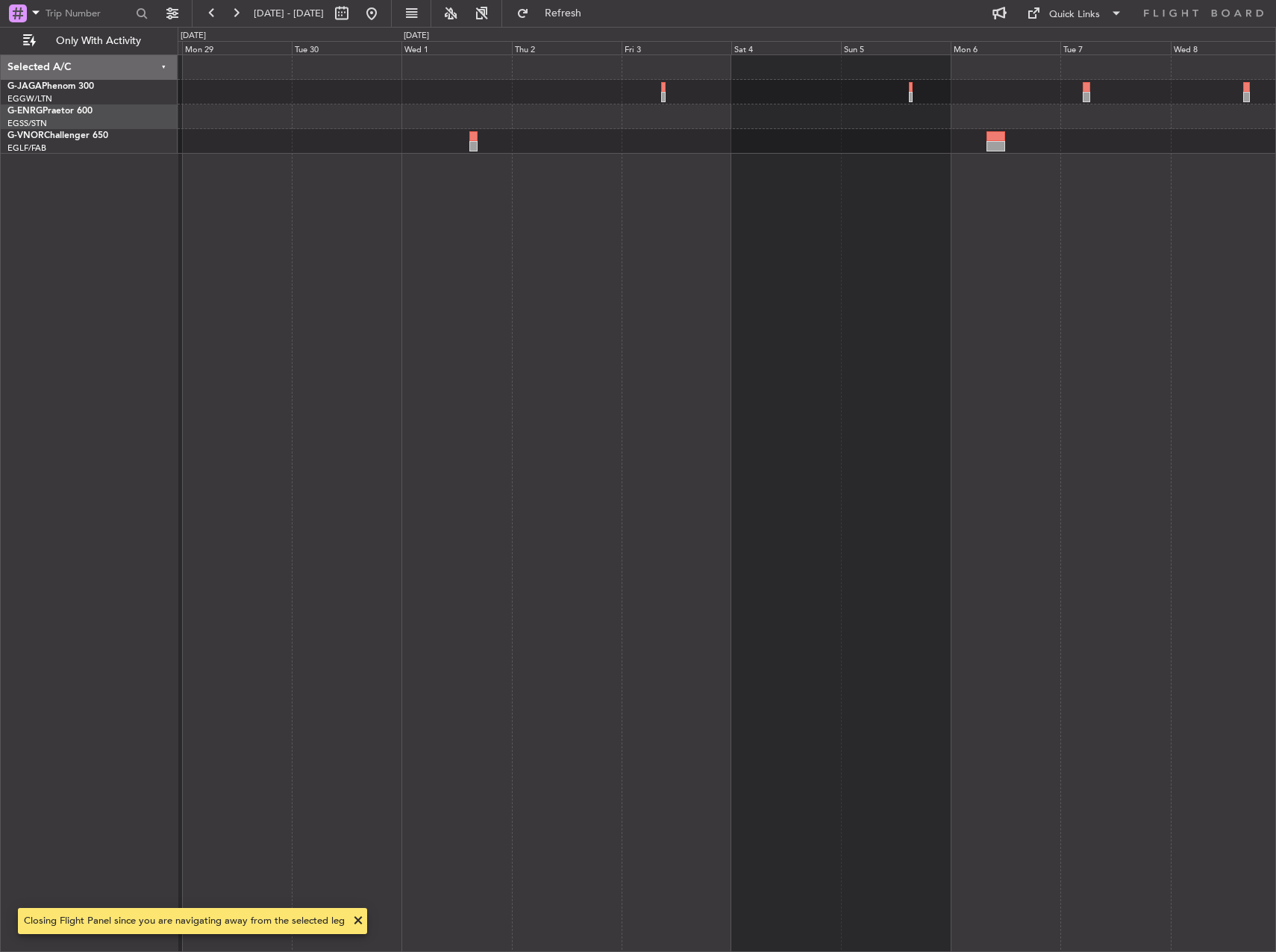
click at [1275, 265] on html "[DATE] - [DATE] Refresh Quick Links Only With Activity Selected A/C G-JAGA Phen…" at bounding box center [638, 476] width 1276 height 952
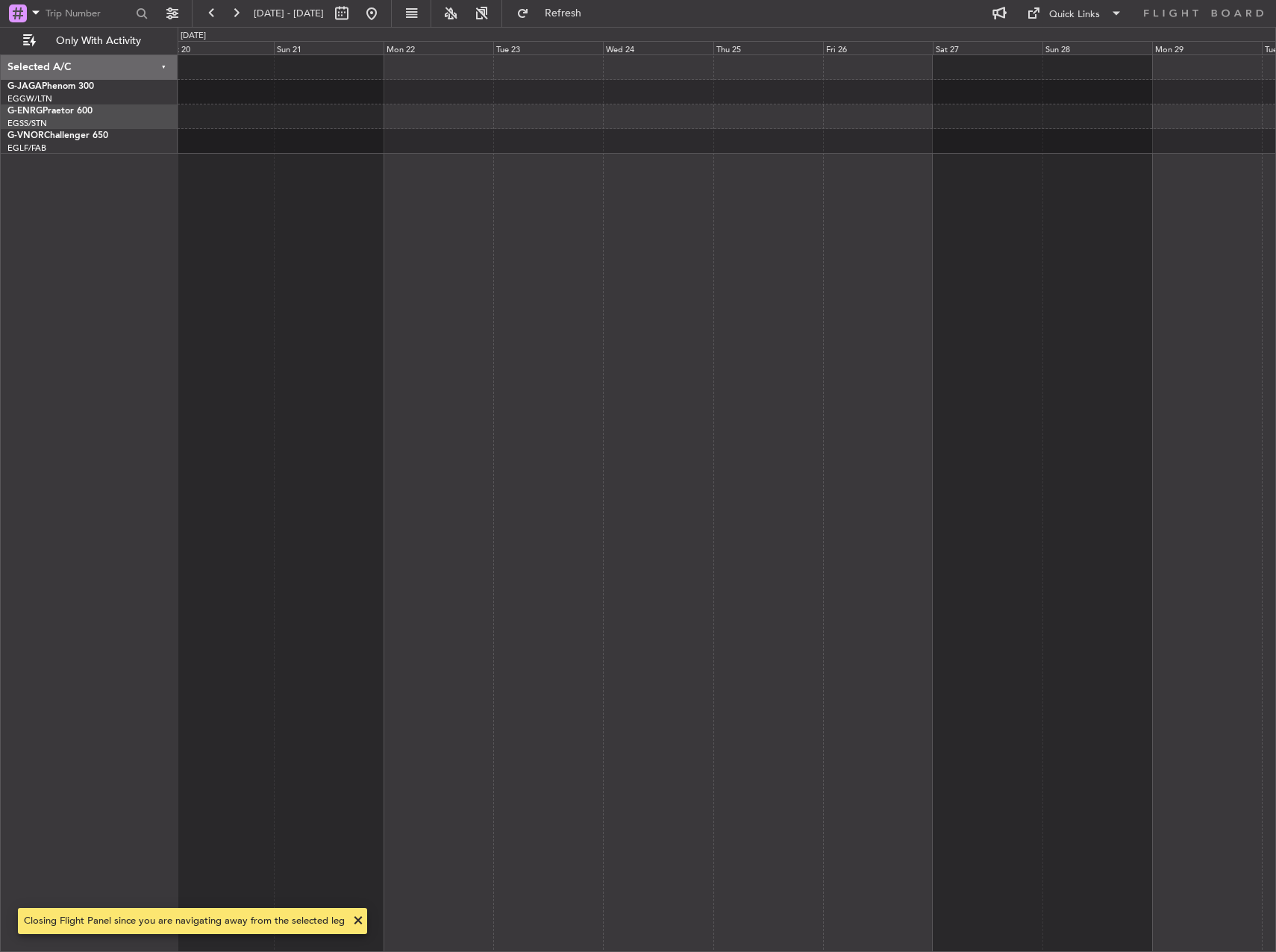
click at [1275, 247] on html "[DATE] - [DATE] Refresh Quick Links Only With Activity Selected A/C G-JAGA Phen…" at bounding box center [638, 476] width 1276 height 952
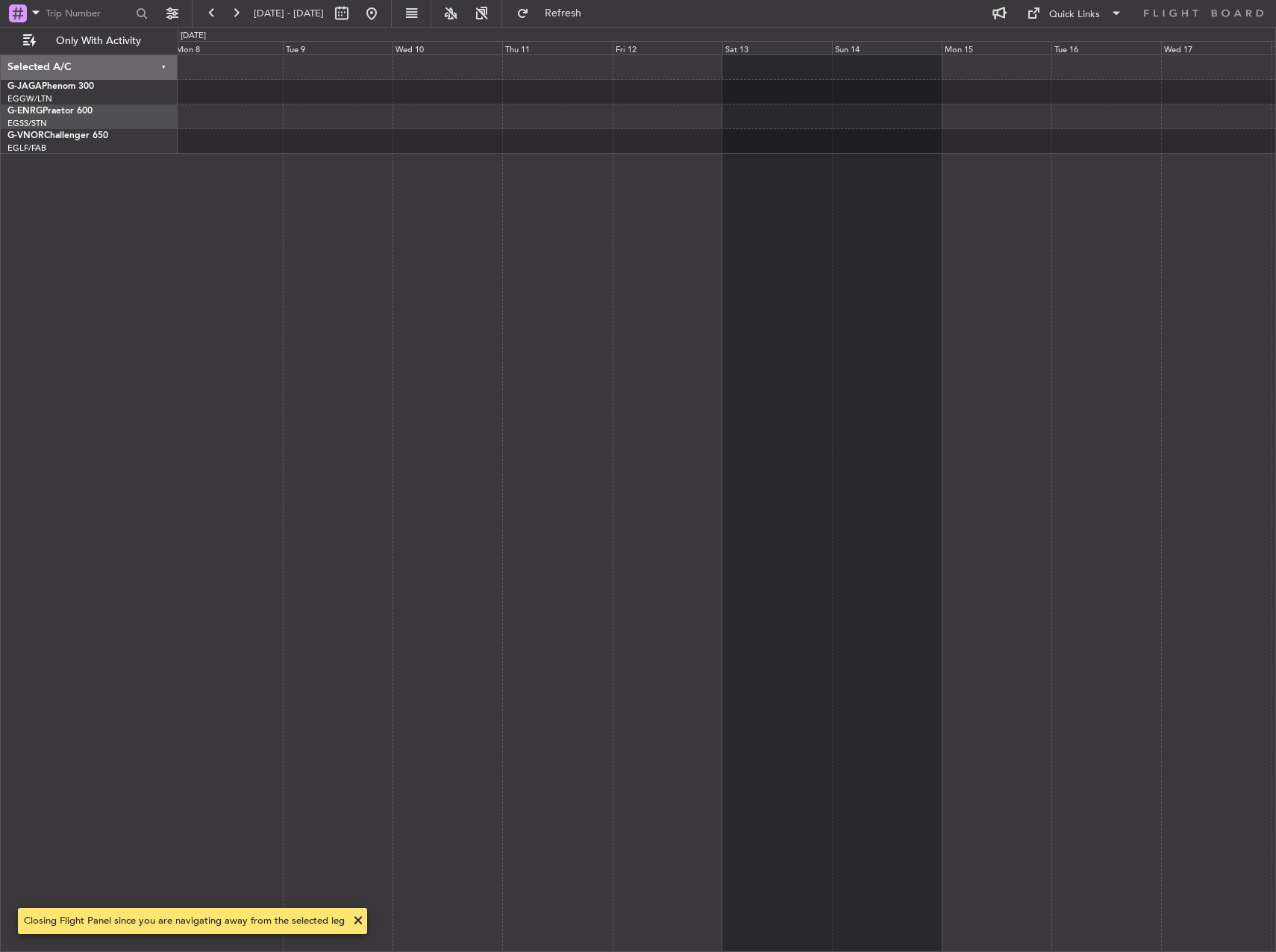
click at [1275, 231] on html "[DATE] - [DATE] Refresh Quick Links Only With Activity Selected A/C G-JAGA Phen…" at bounding box center [638, 476] width 1276 height 952
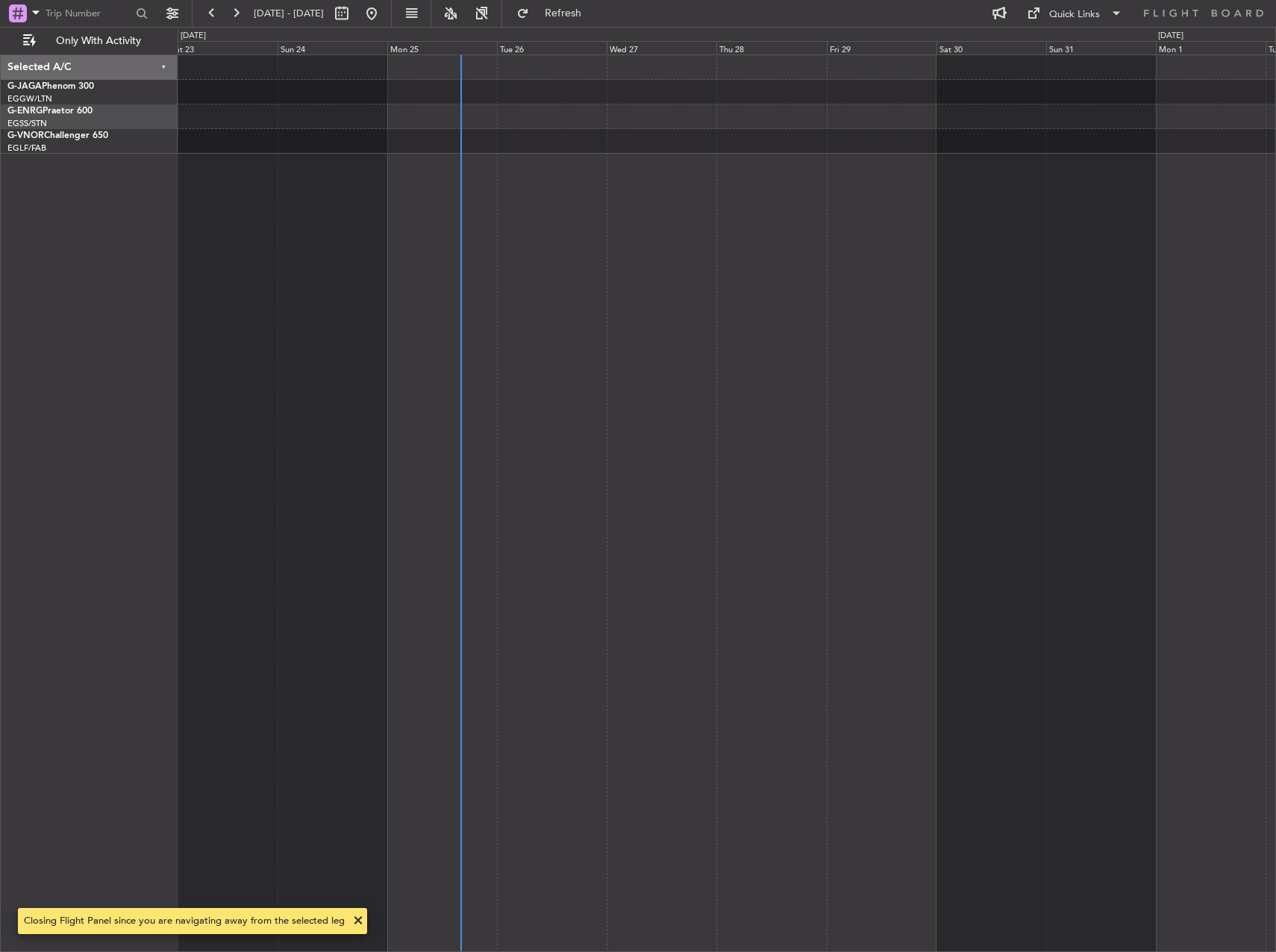
click at [1275, 189] on html "[DATE] - [DATE] Refresh Quick Links Only With Activity Selected A/C G-JAGA Phen…" at bounding box center [638, 476] width 1276 height 952
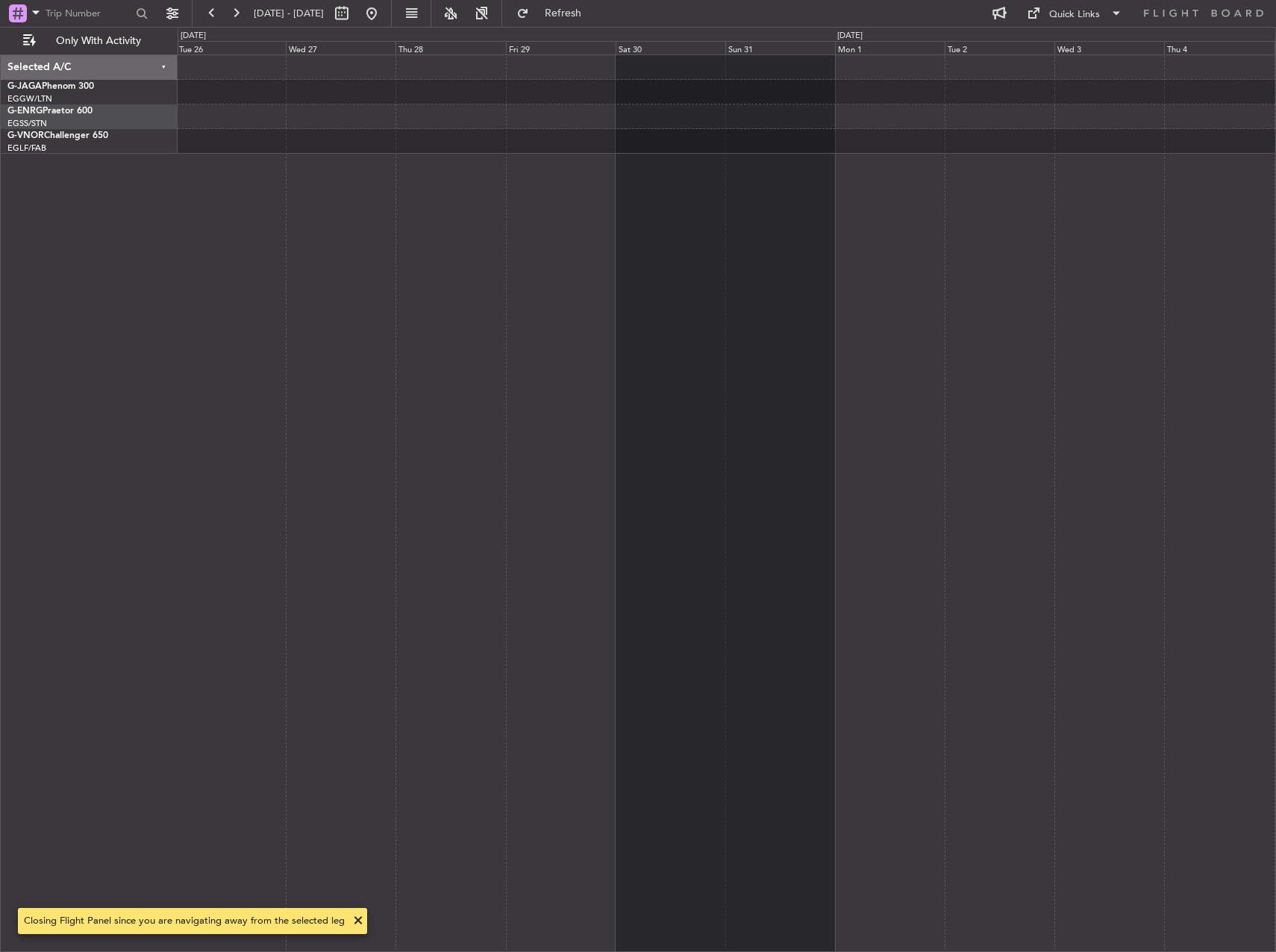
click at [856, 178] on div at bounding box center [726, 503] width 1098 height 898
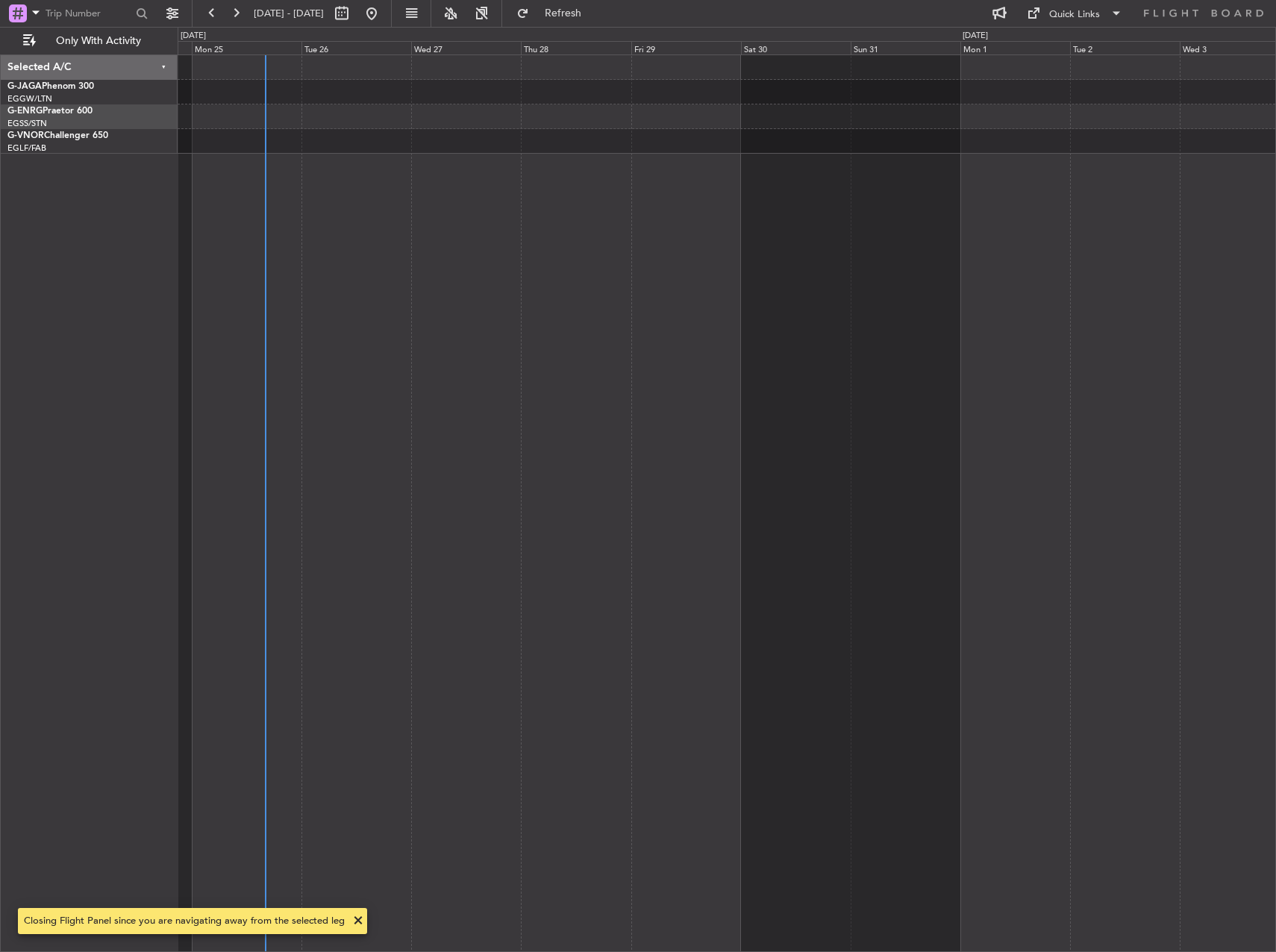
click at [1036, 167] on div at bounding box center [726, 503] width 1098 height 898
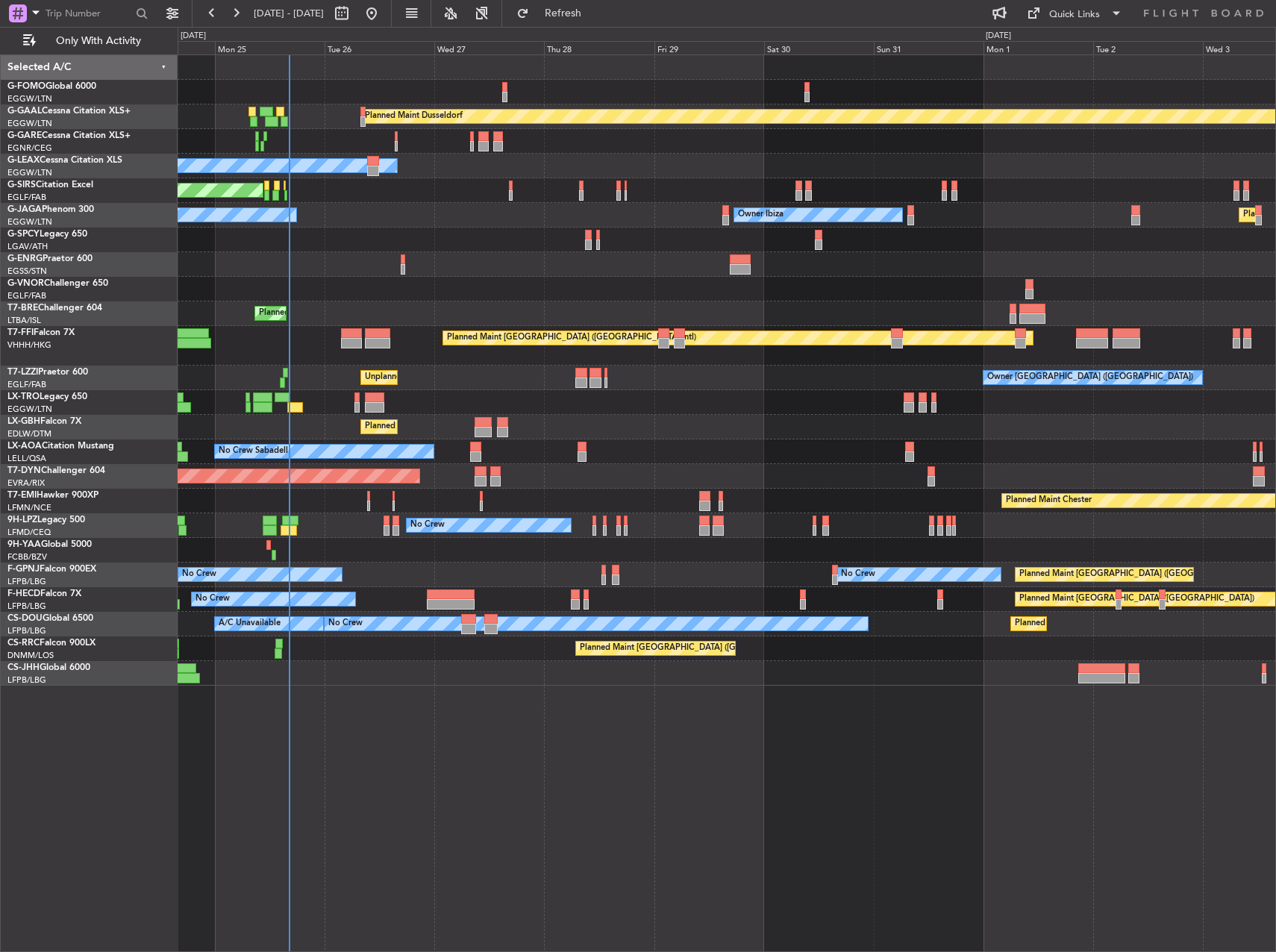
click at [82, 178] on div "G-SIRS Citation Excel" at bounding box center [92, 185] width 169 height 13
click at [69, 184] on link "G-SIRS Citation Excel" at bounding box center [50, 185] width 86 height 9
